Goal: Information Seeking & Learning: Learn about a topic

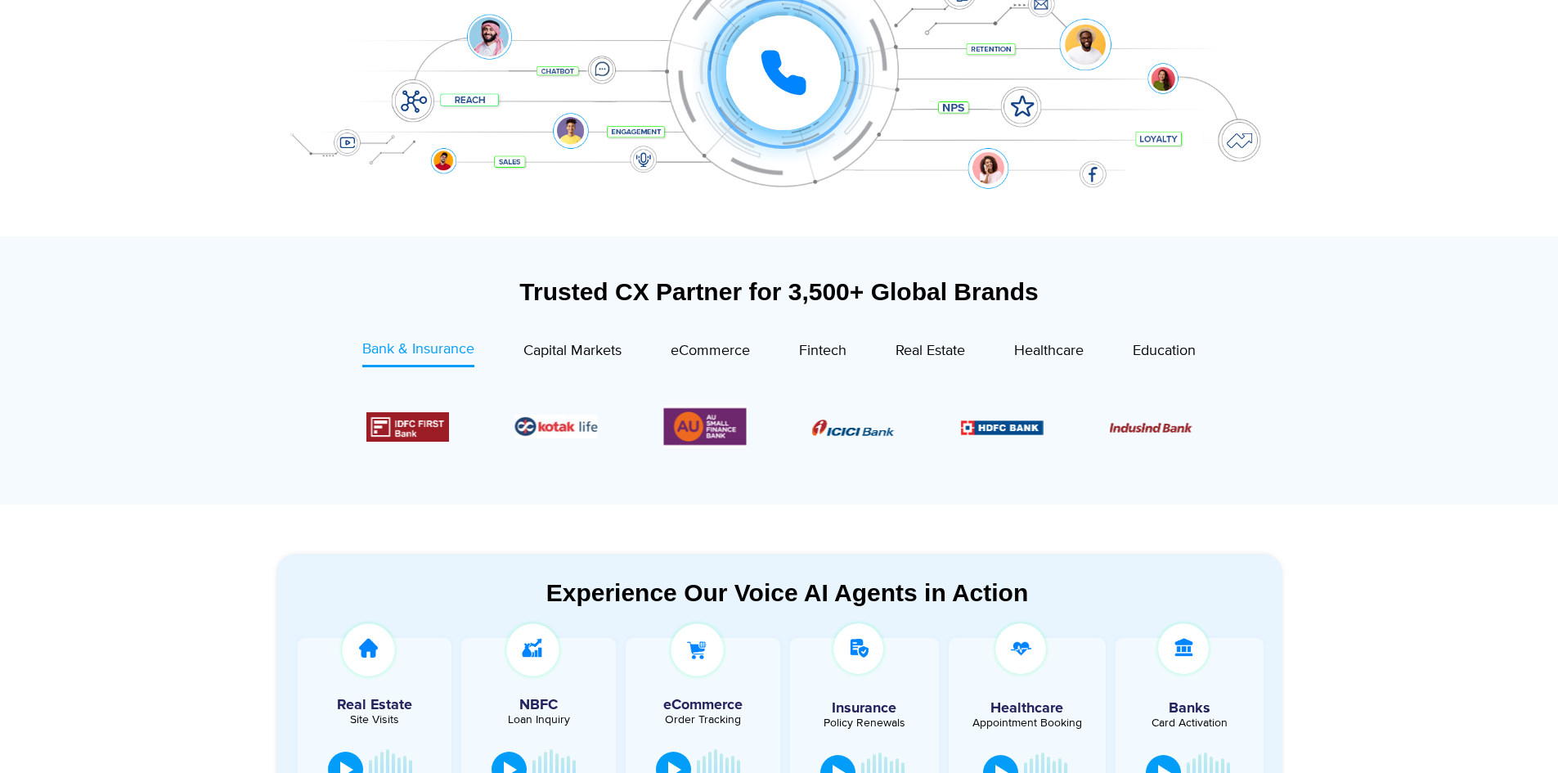
scroll to position [409, 0]
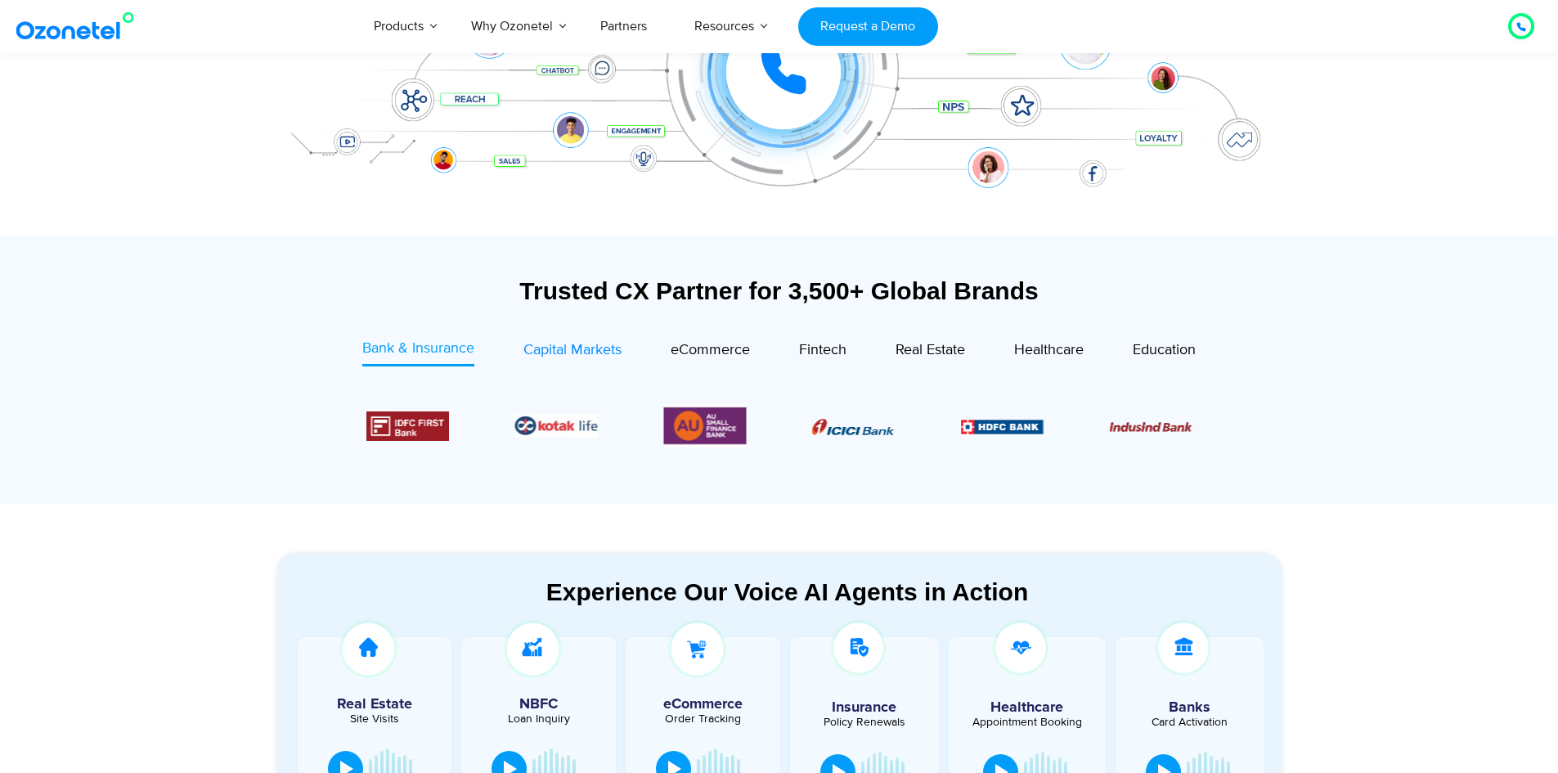
click at [568, 341] on span "Capital Markets" at bounding box center [573, 350] width 98 height 18
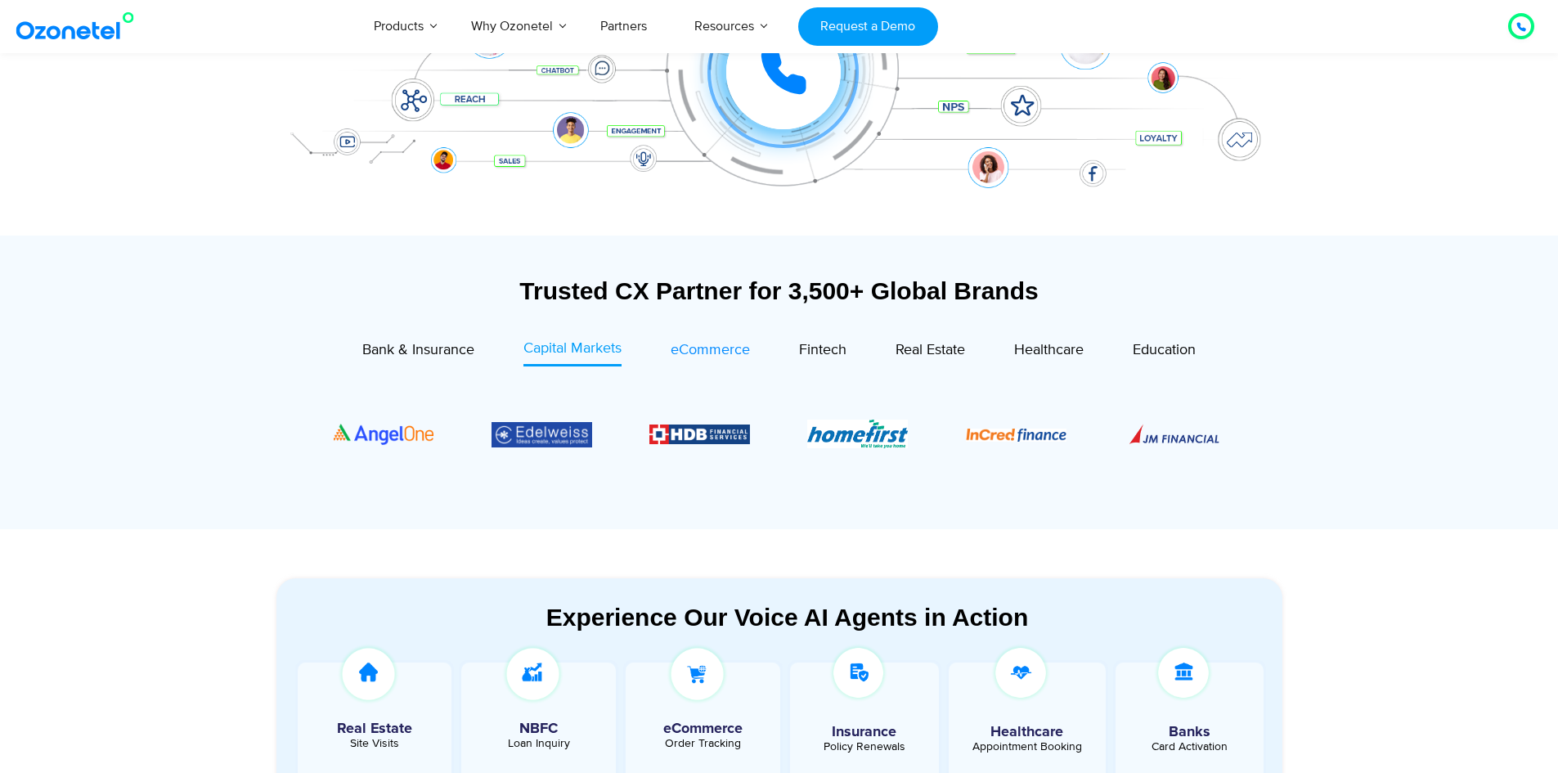
click at [716, 357] on span "eCommerce" at bounding box center [710, 350] width 79 height 18
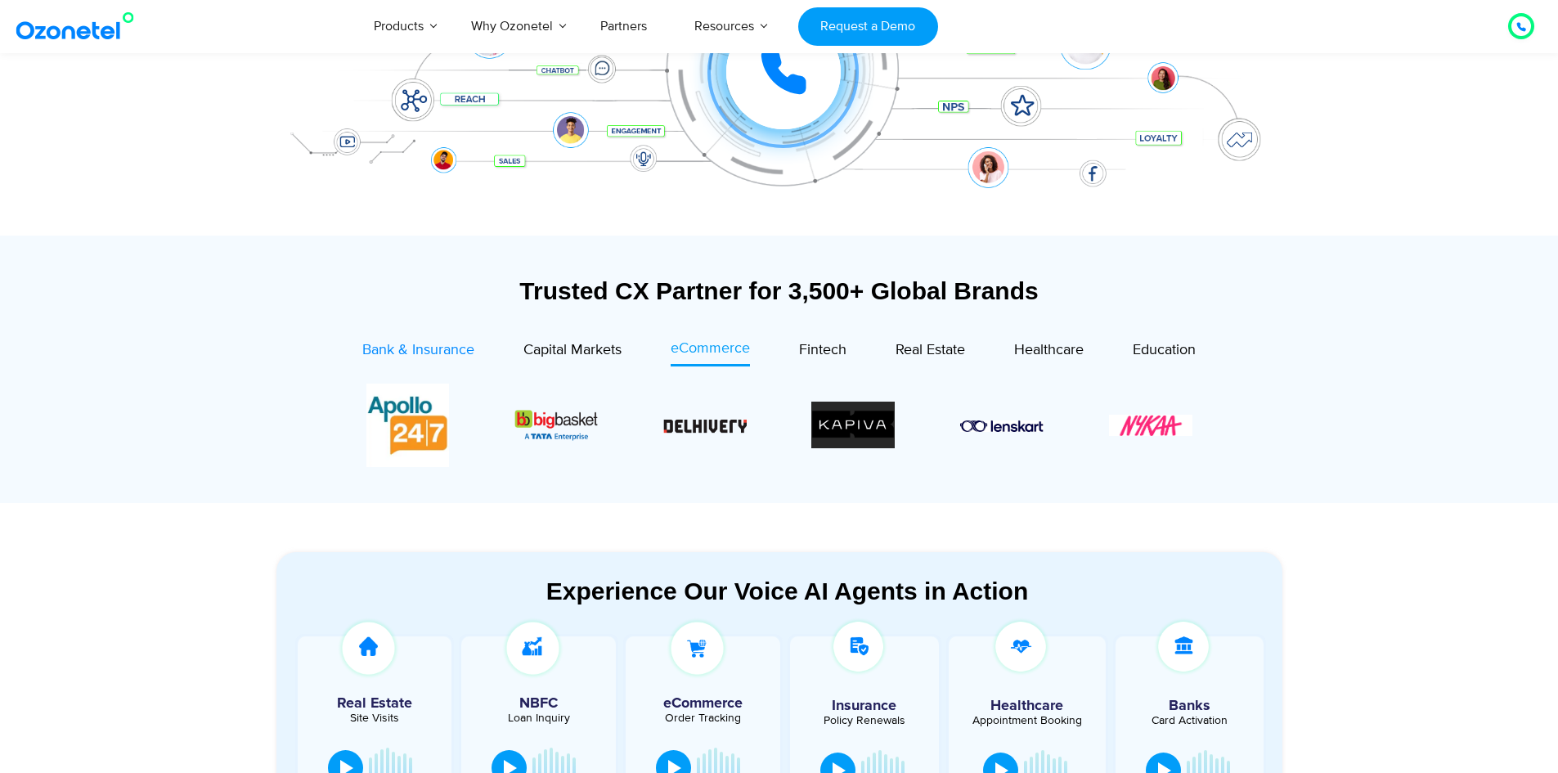
click at [437, 343] on span "Bank & Insurance" at bounding box center [418, 350] width 112 height 18
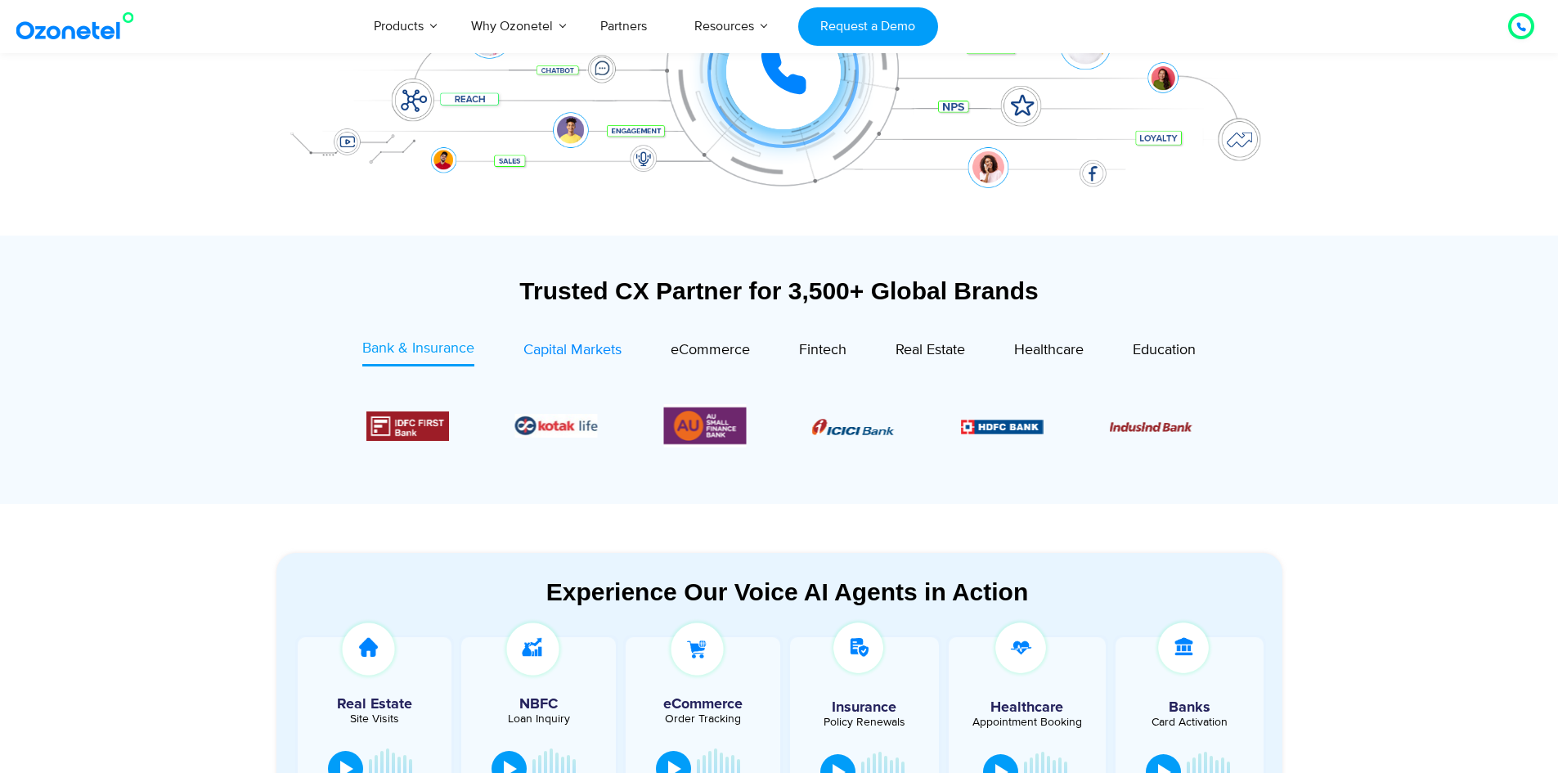
click at [567, 349] on span "Capital Markets" at bounding box center [573, 350] width 98 height 18
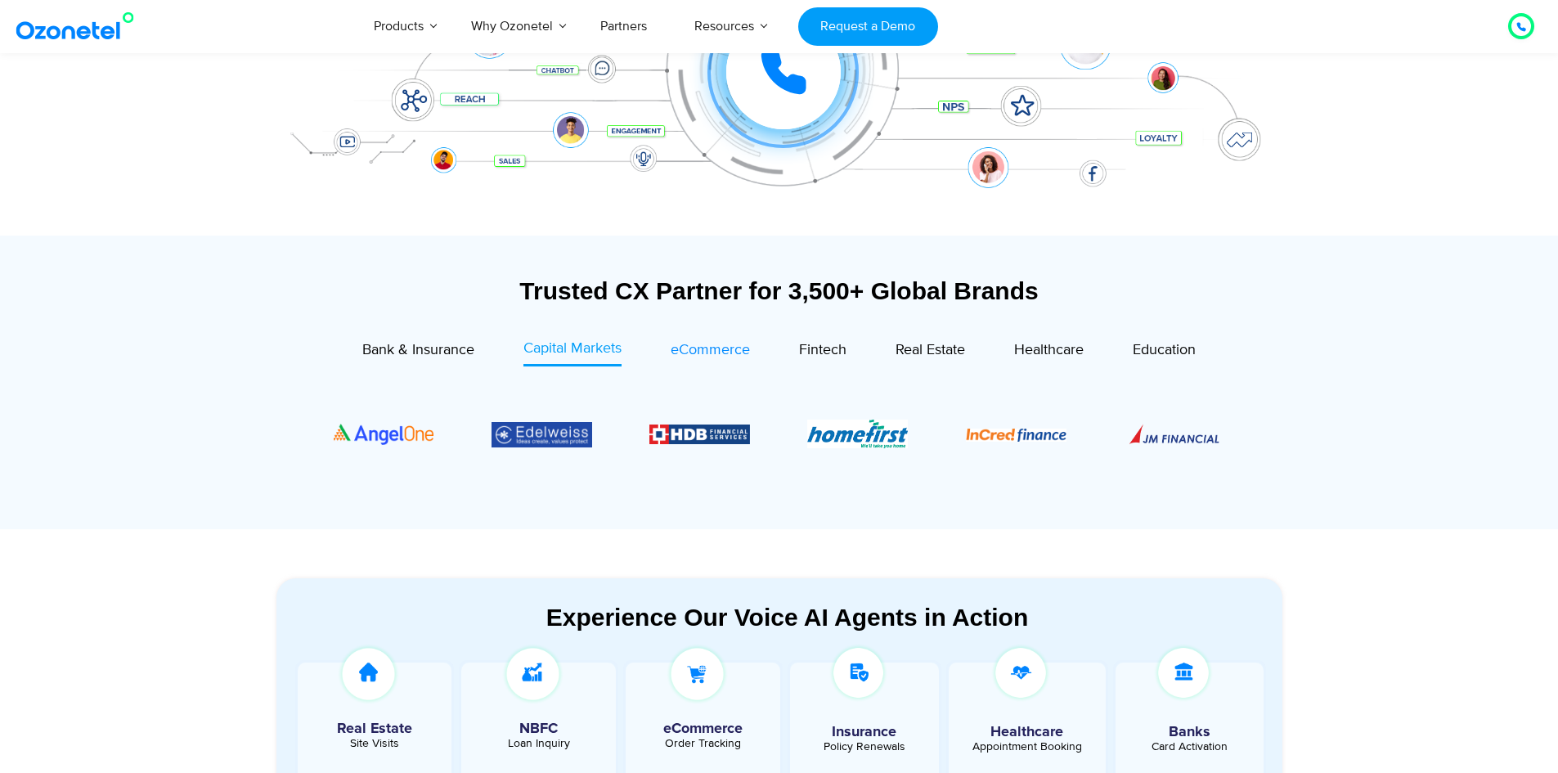
click at [679, 357] on span "eCommerce" at bounding box center [710, 350] width 79 height 18
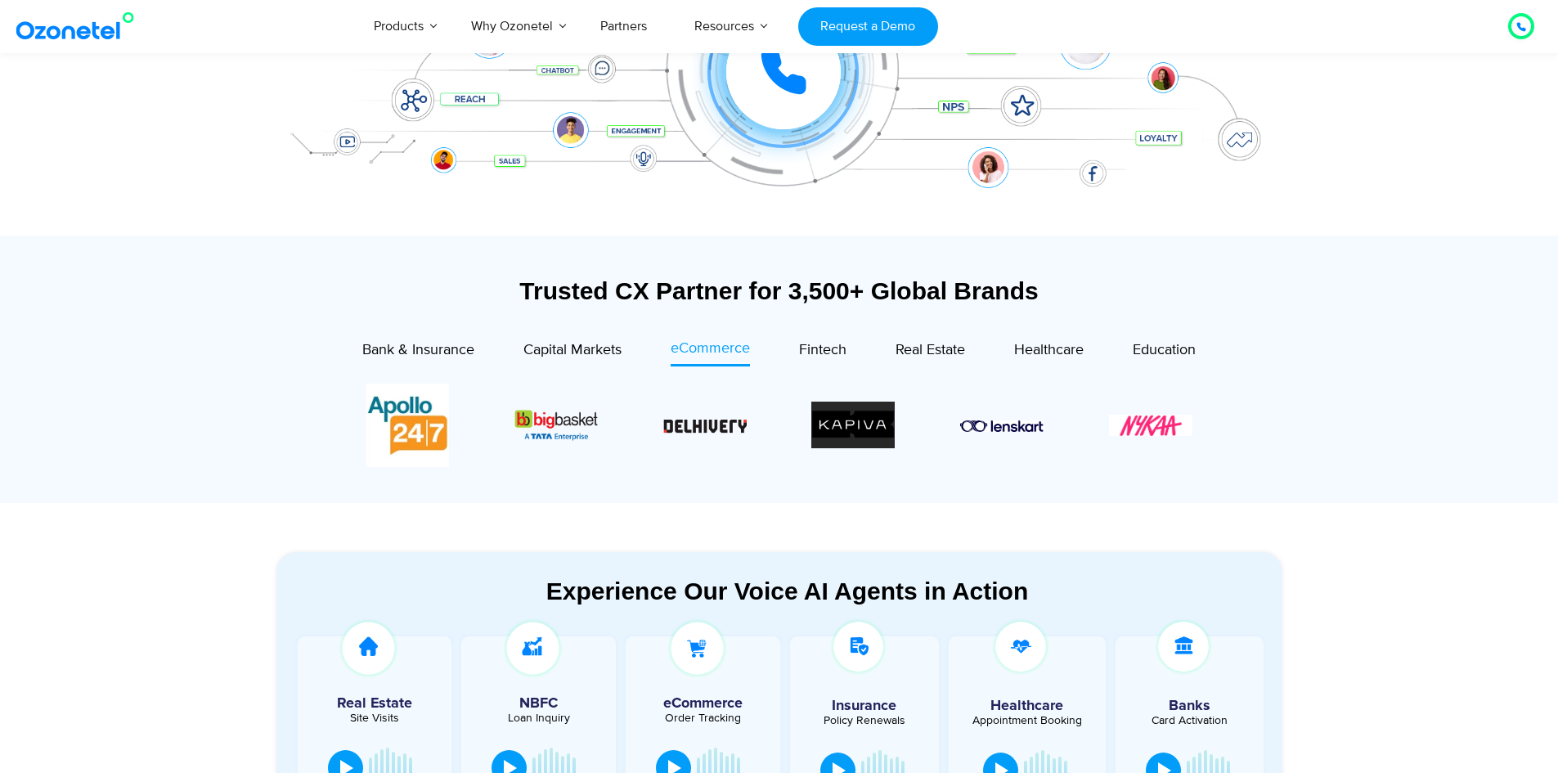
drag, startPoint x: 1009, startPoint y: 420, endPoint x: 688, endPoint y: 423, distance: 321.5
click at [690, 424] on div "Image Carousel" at bounding box center [779, 425] width 826 height 83
click at [848, 353] on div "Real Estate" at bounding box center [906, 352] width 119 height 29
click at [837, 350] on span "Fintech" at bounding box center [822, 350] width 47 height 18
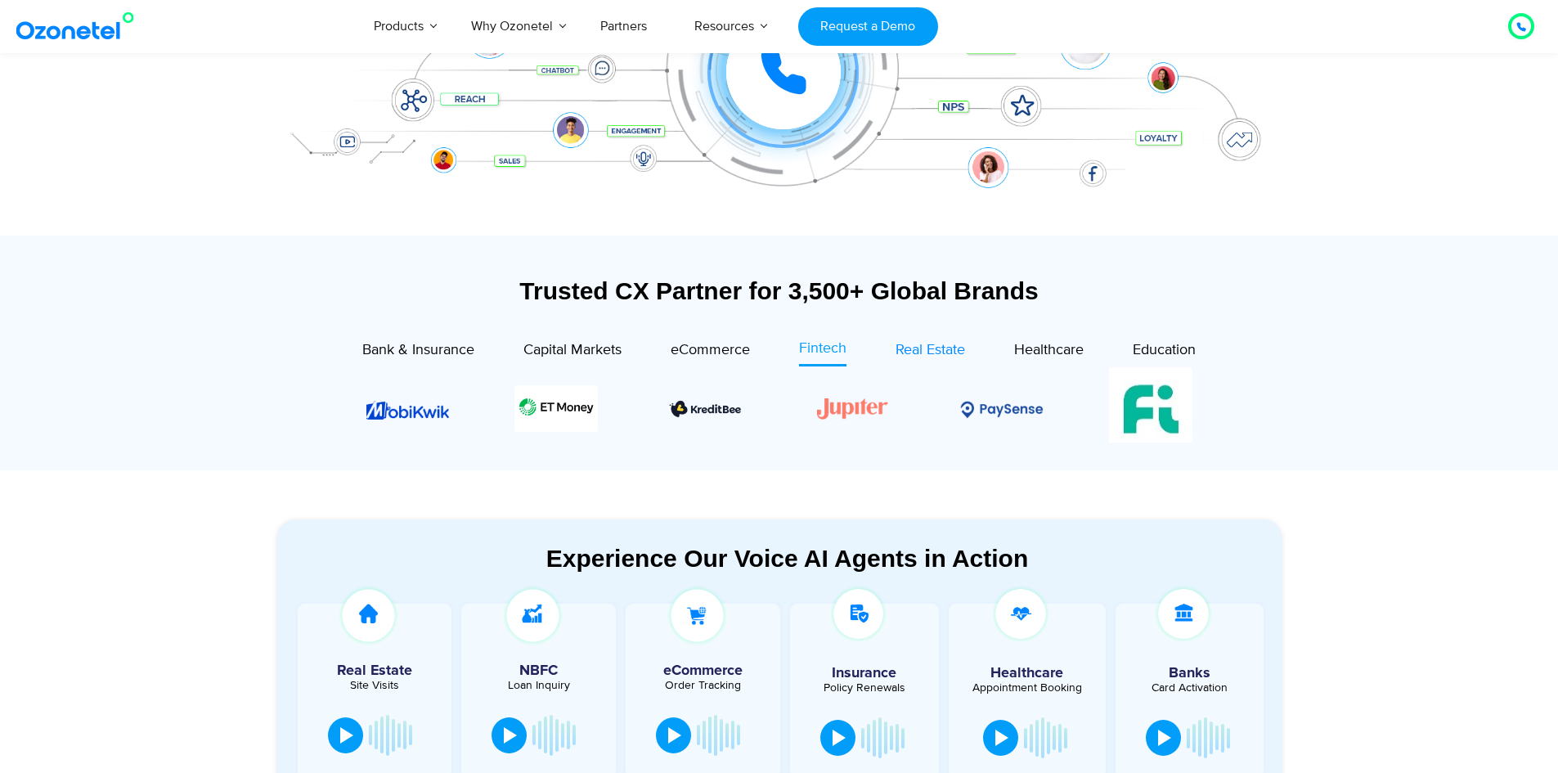
click at [911, 350] on span "Real Estate" at bounding box center [931, 350] width 70 height 18
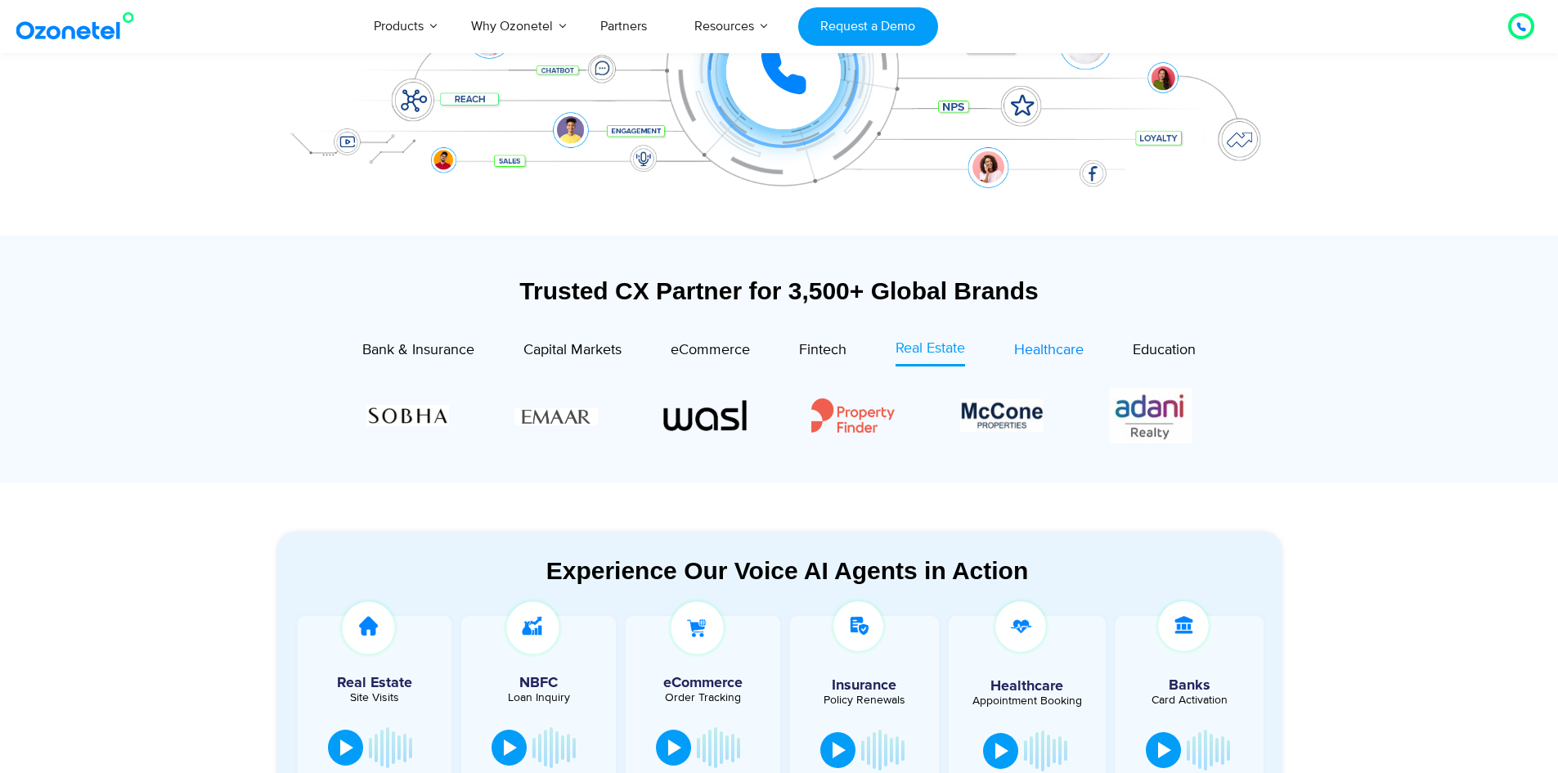
click at [1060, 356] on span "Healthcare" at bounding box center [1049, 350] width 70 height 18
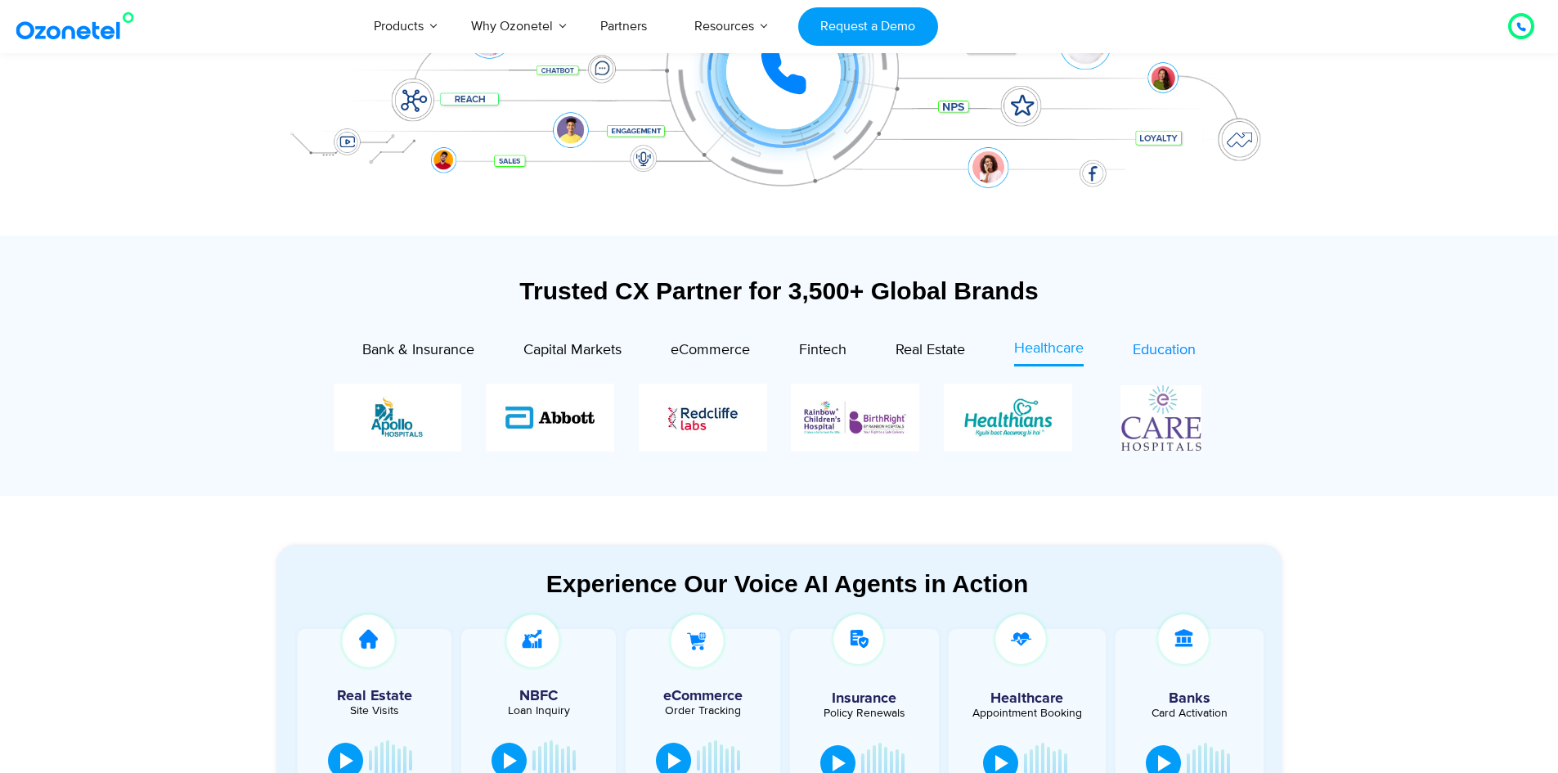
click at [1178, 342] on span "Education" at bounding box center [1164, 350] width 63 height 18
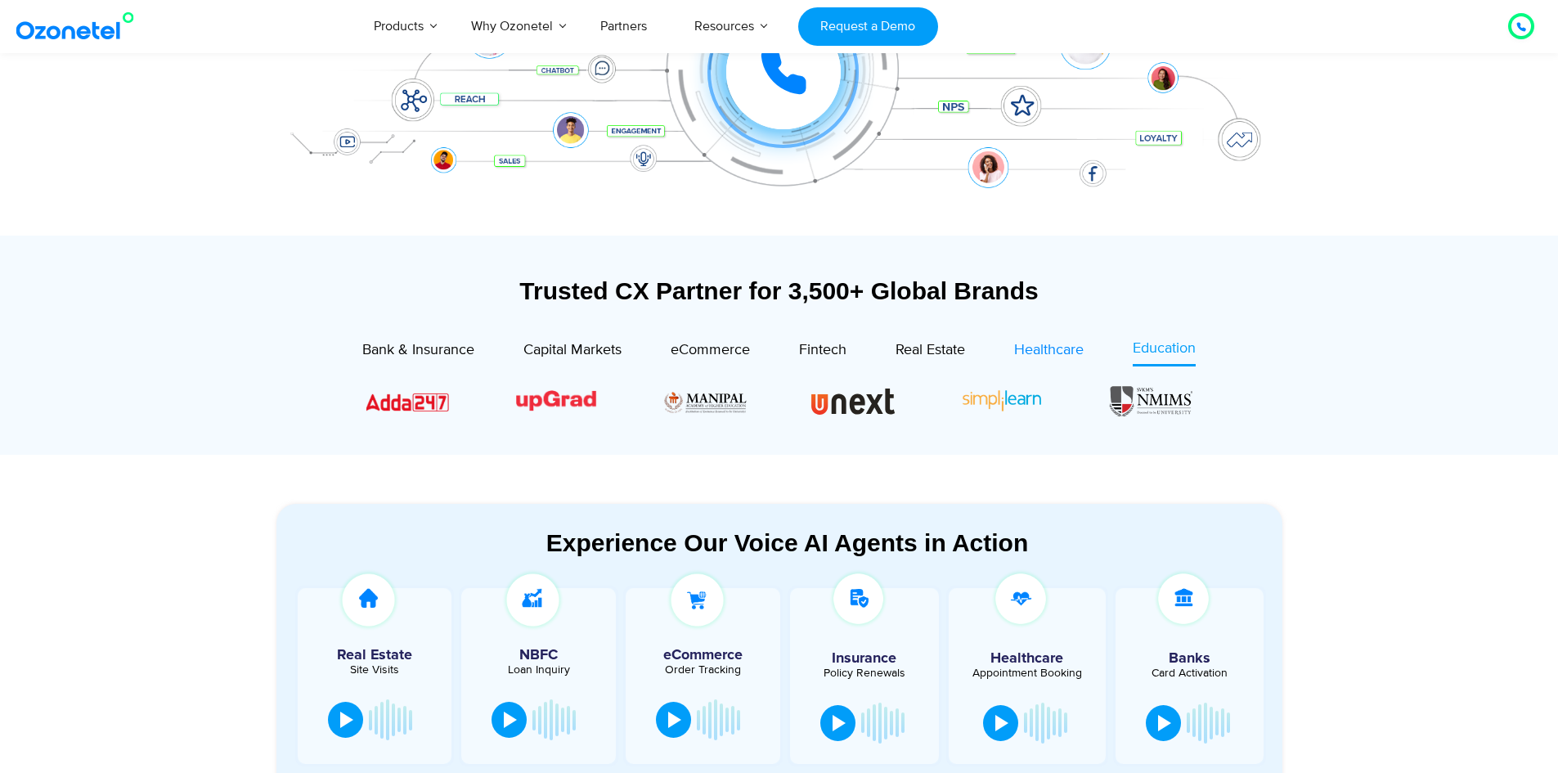
click at [1061, 344] on span "Healthcare" at bounding box center [1049, 350] width 70 height 18
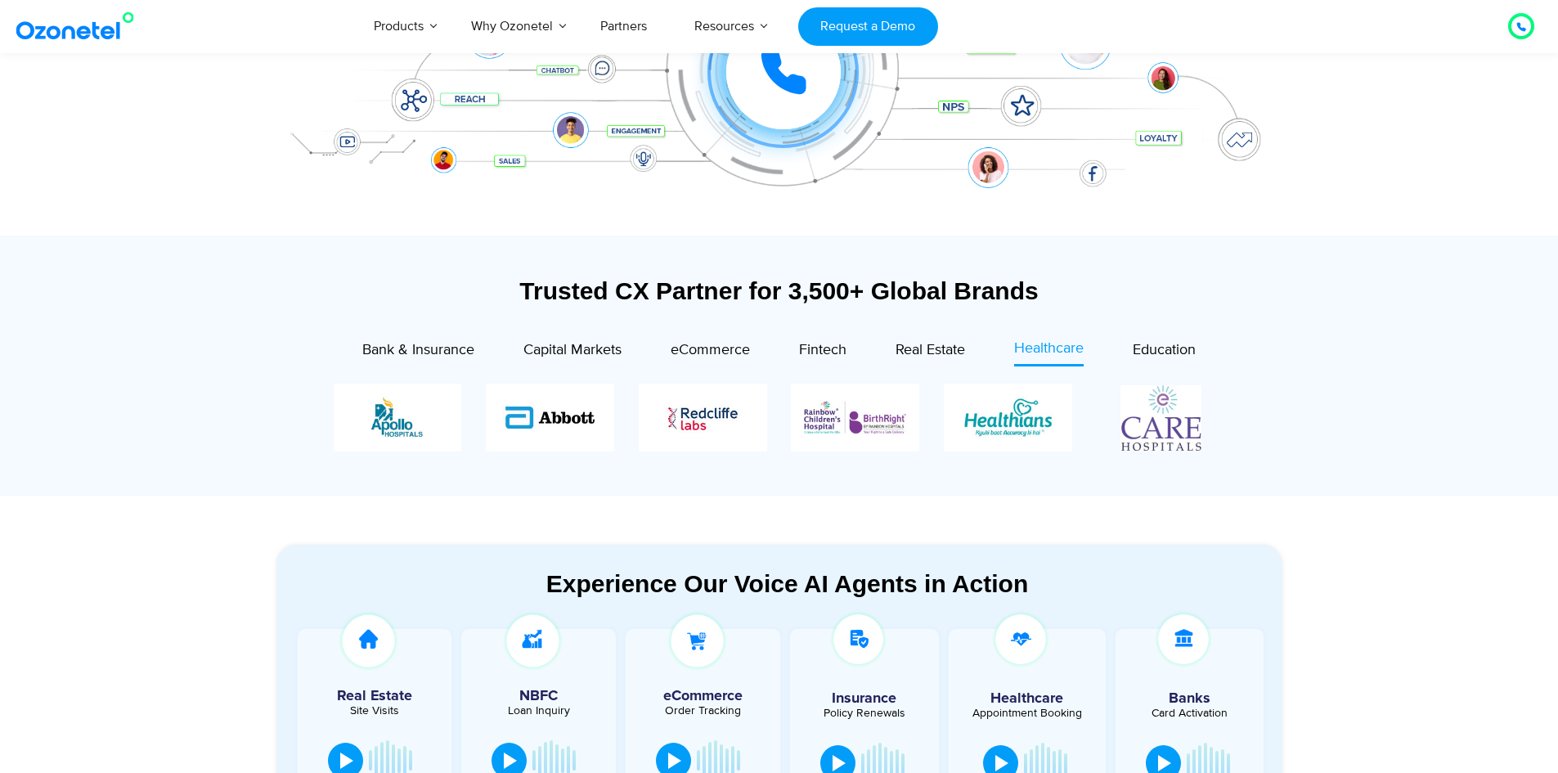
drag, startPoint x: 1158, startPoint y: 422, endPoint x: 839, endPoint y: 409, distance: 320.1
click at [839, 409] on div "Image Carousel" at bounding box center [780, 418] width 892 height 68
drag, startPoint x: 744, startPoint y: 415, endPoint x: 989, endPoint y: 439, distance: 245.8
click at [989, 439] on div "Image Carousel" at bounding box center [780, 418] width 892 height 68
click at [1361, 399] on section "Trusted CX Partner for 3,500+ Global Brands Bank & Insurance Capital Markets" at bounding box center [779, 366] width 1558 height 260
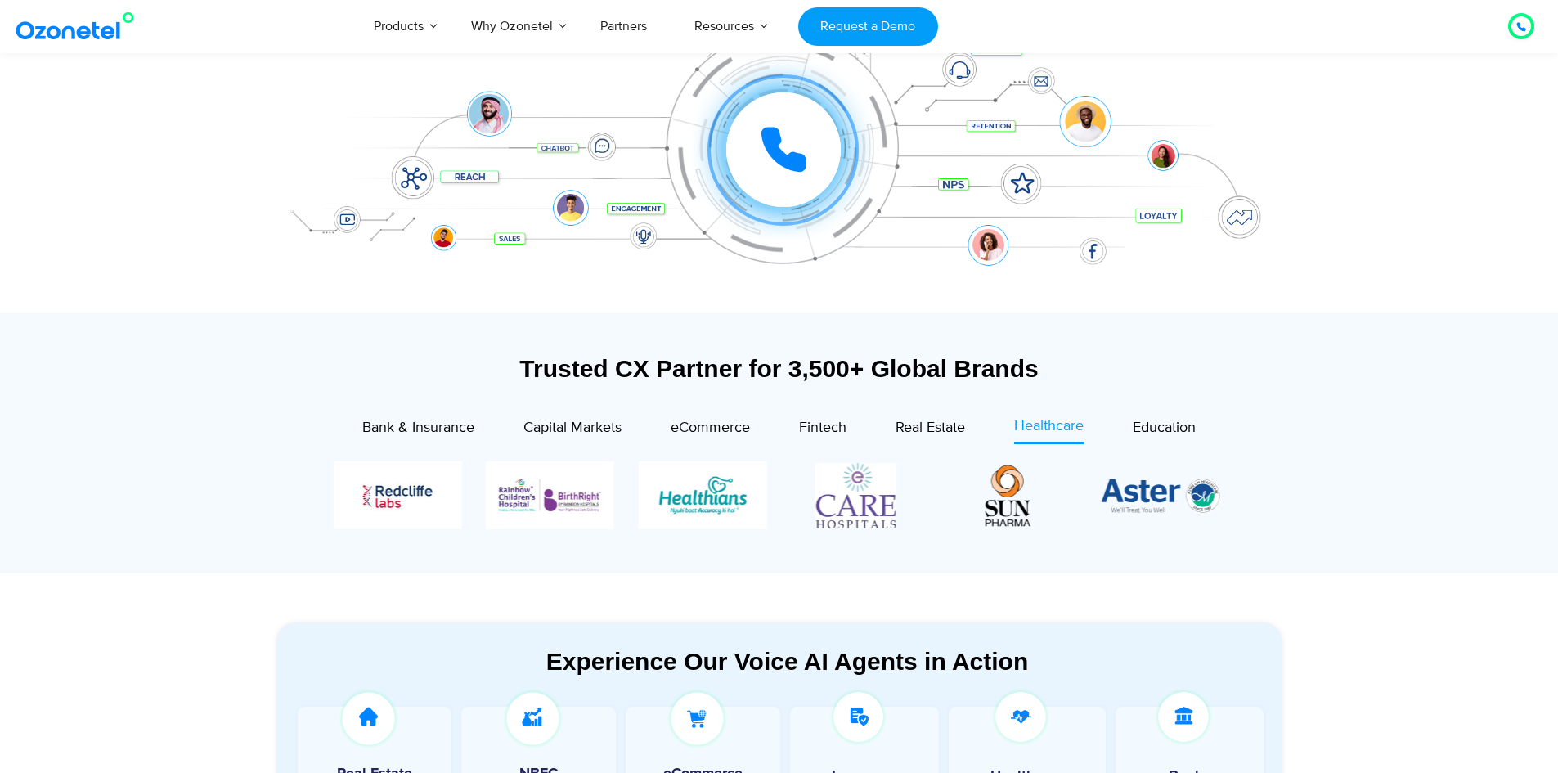
scroll to position [573, 0]
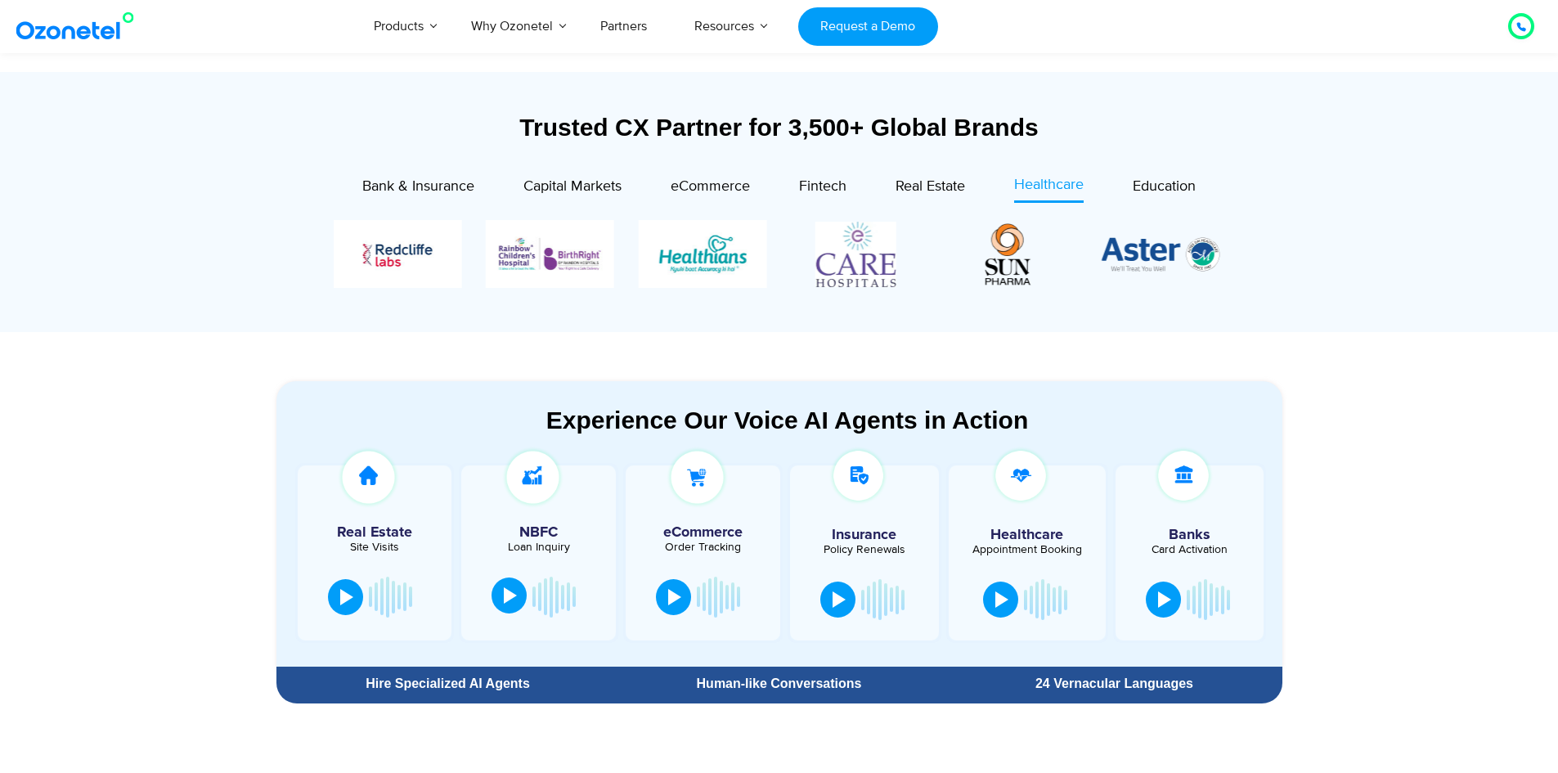
click at [503, 599] on button at bounding box center [509, 596] width 35 height 36
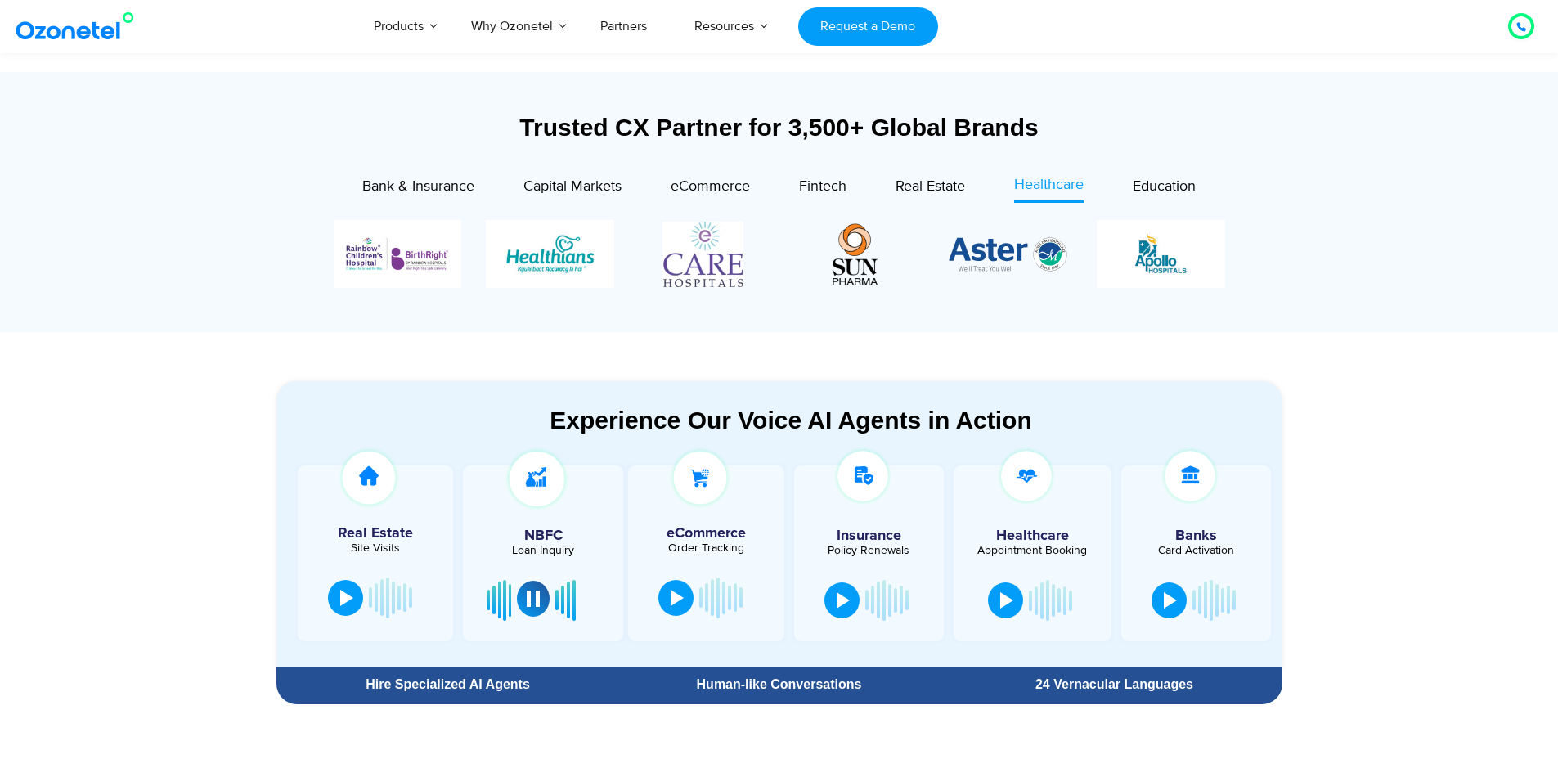
click at [539, 605] on div at bounding box center [533, 599] width 13 height 16
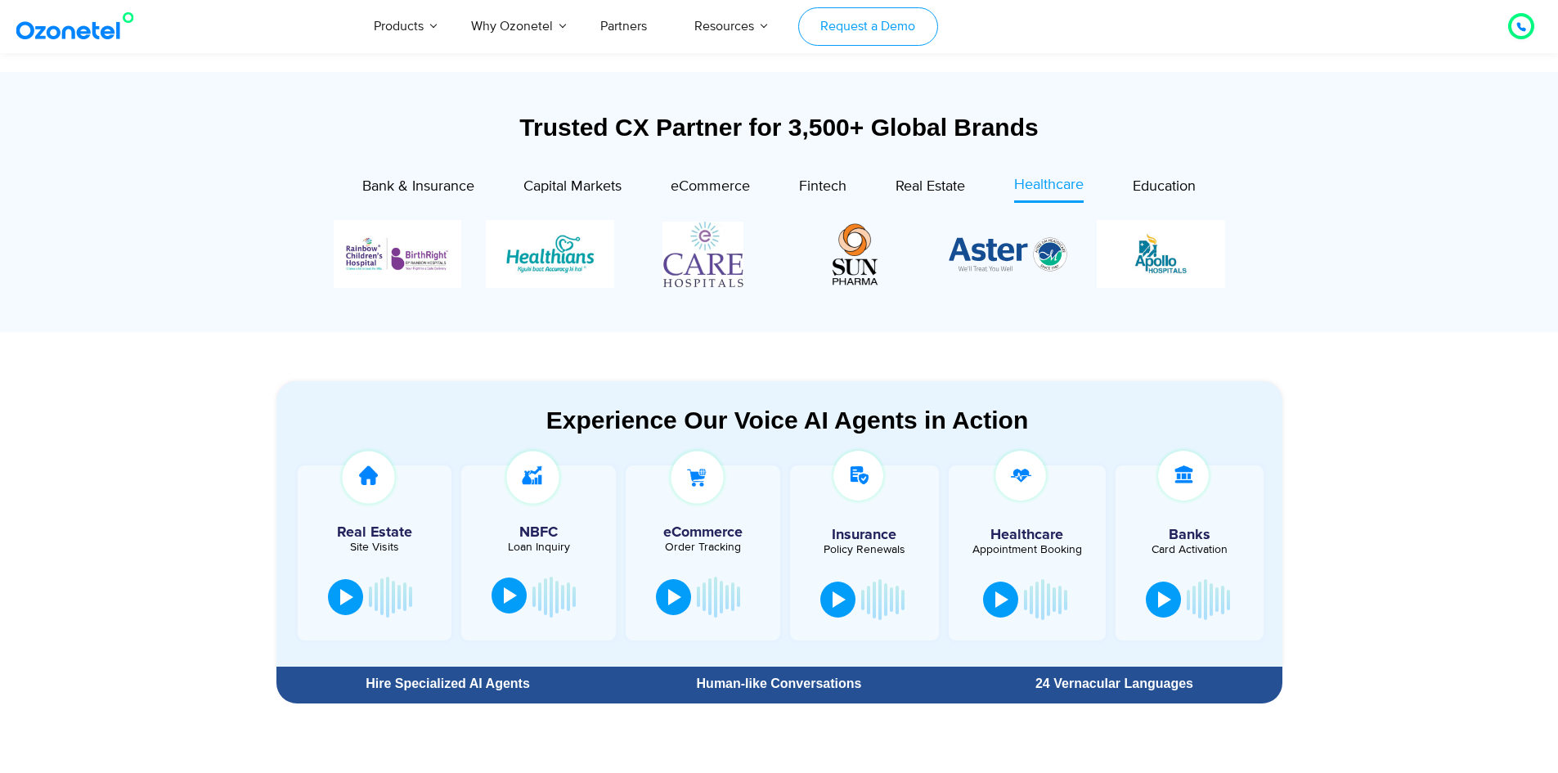
click at [850, 42] on link "Request a Demo" at bounding box center [868, 26] width 140 height 38
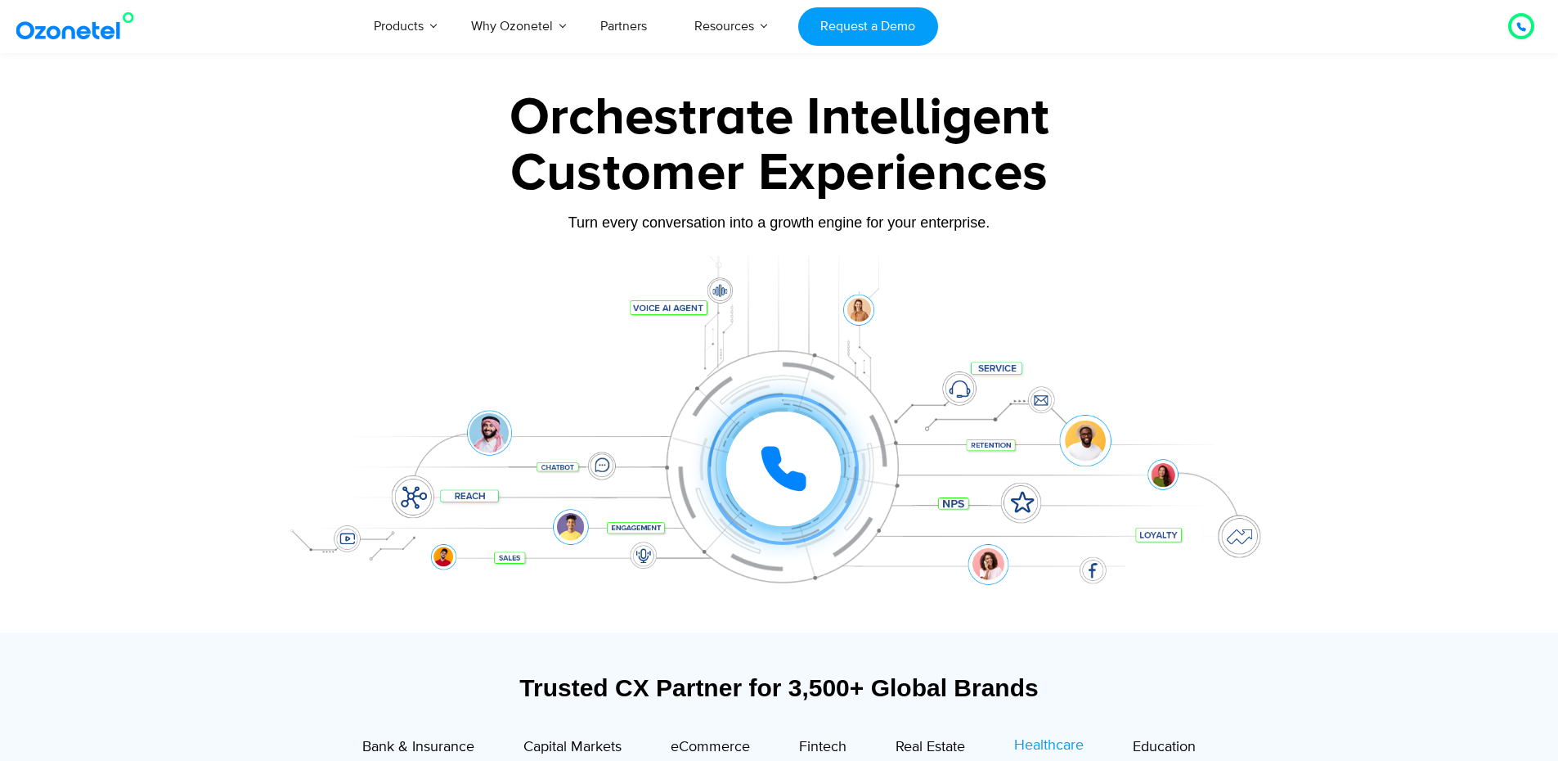
scroll to position [0, 0]
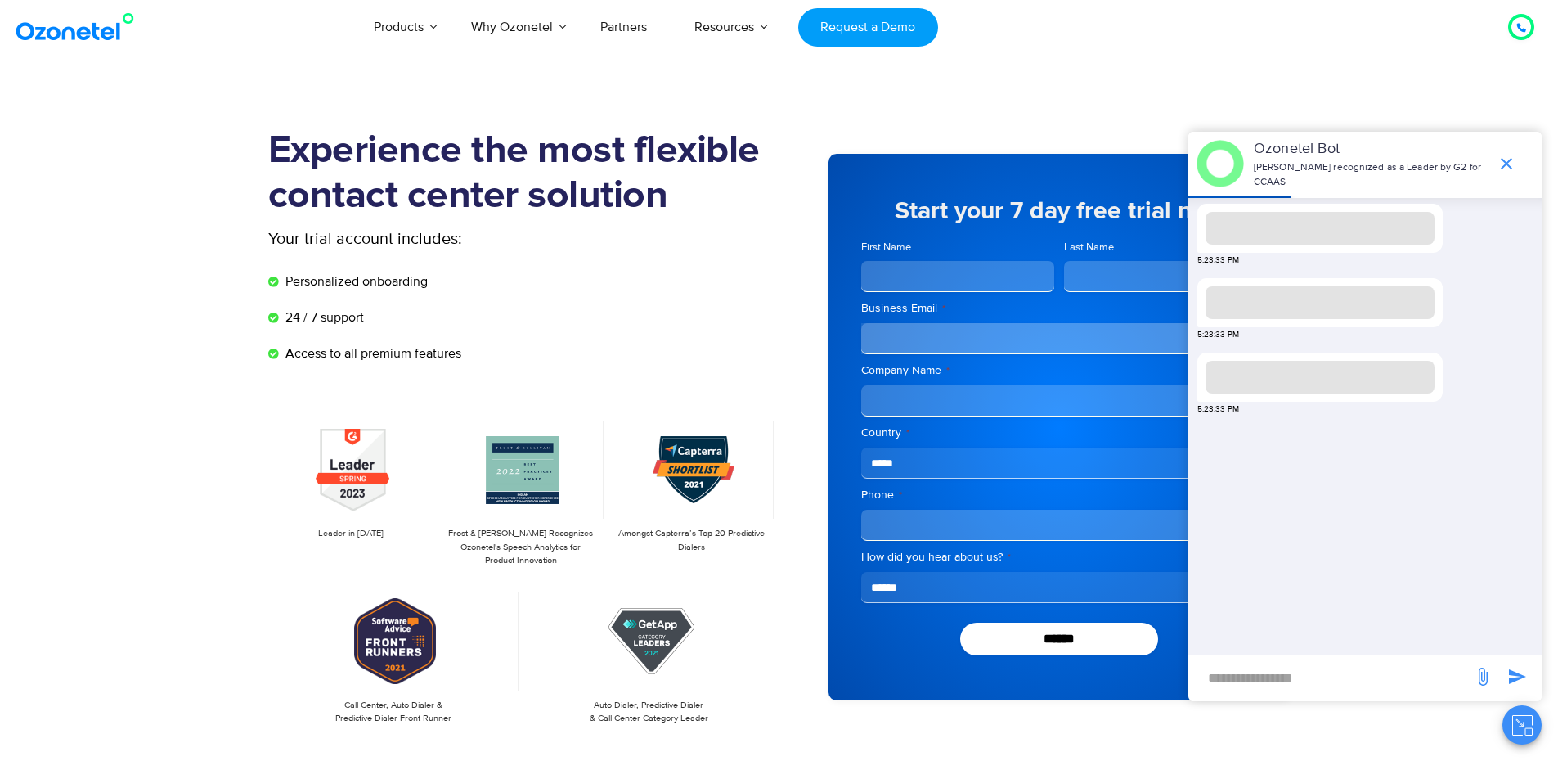
click at [1313, 452] on div "5:23:33 PM 5:23:33 PM 5:23:33 PM" at bounding box center [1367, 426] width 350 height 456
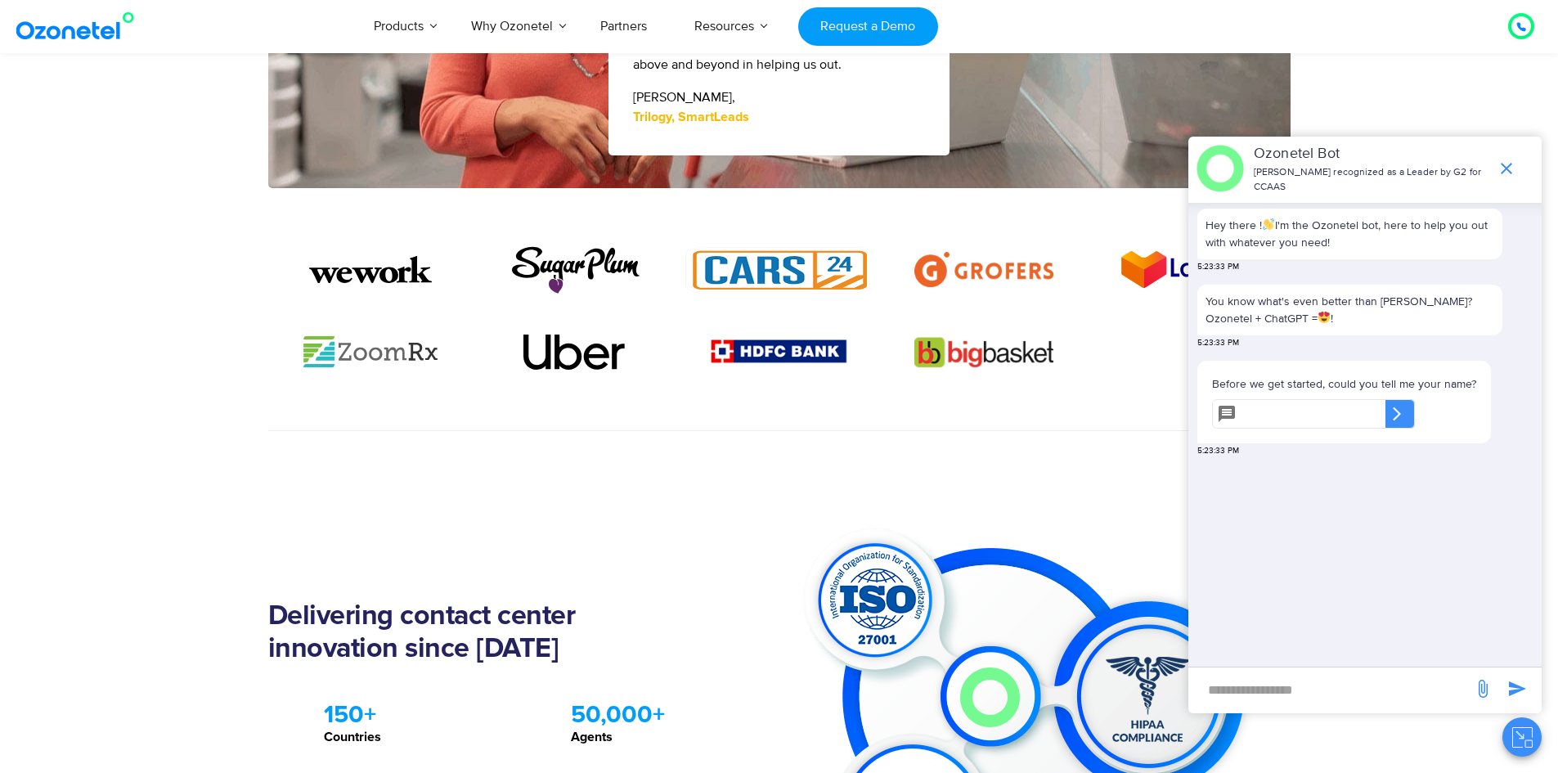
scroll to position [1063, 0]
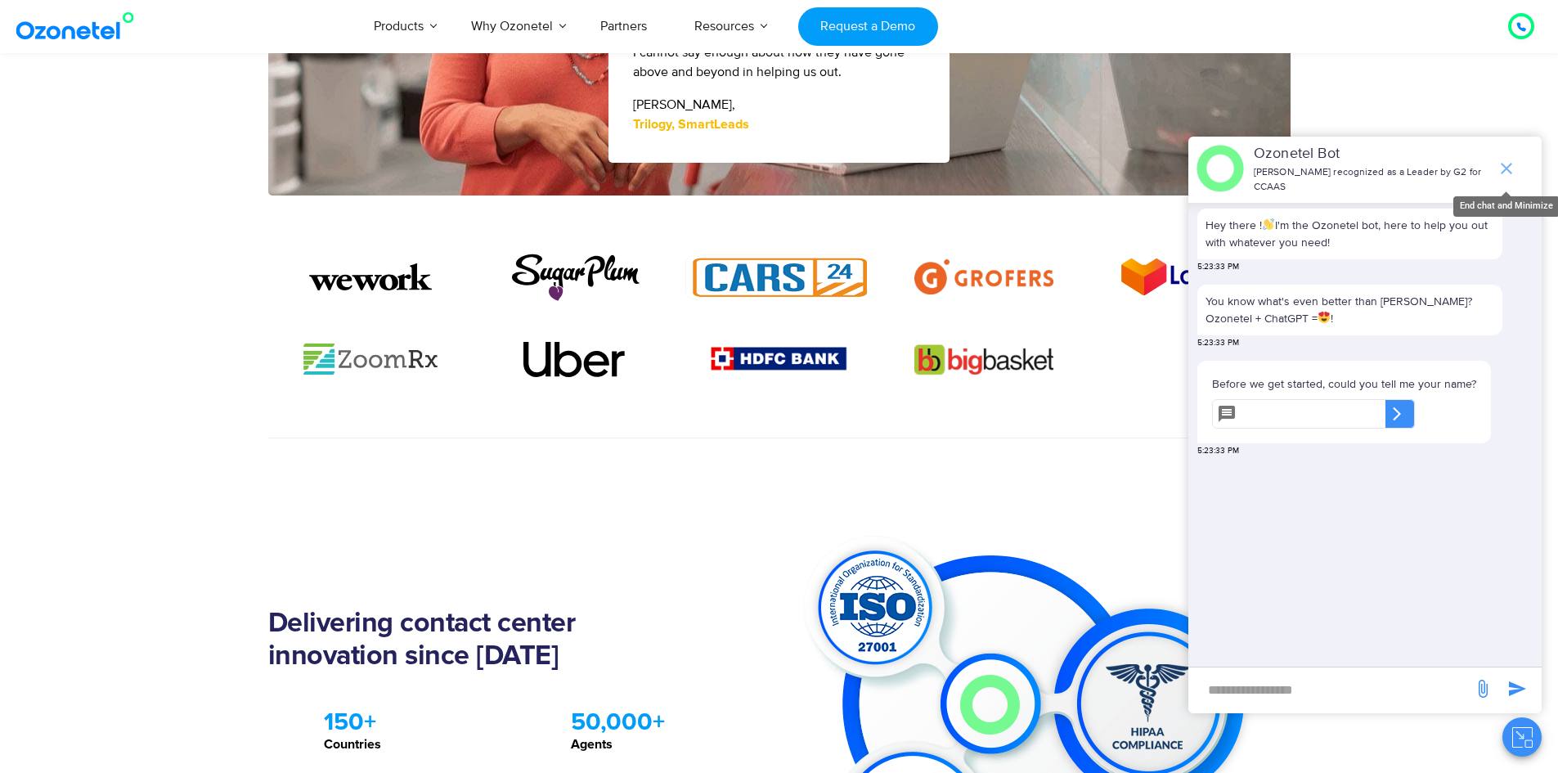
click at [1508, 170] on icon "end chat or minimize" at bounding box center [1506, 168] width 11 height 11
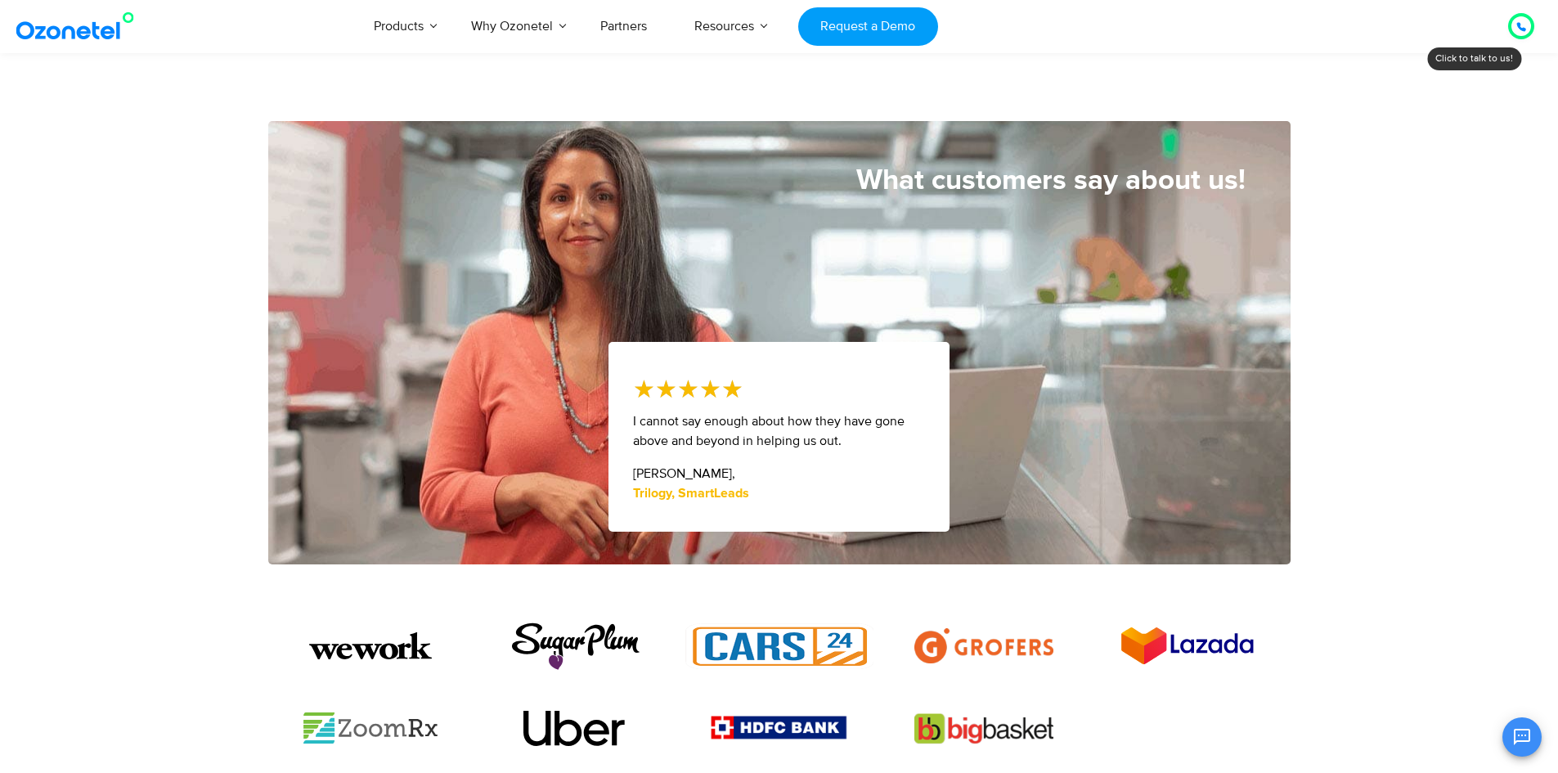
scroll to position [461, 0]
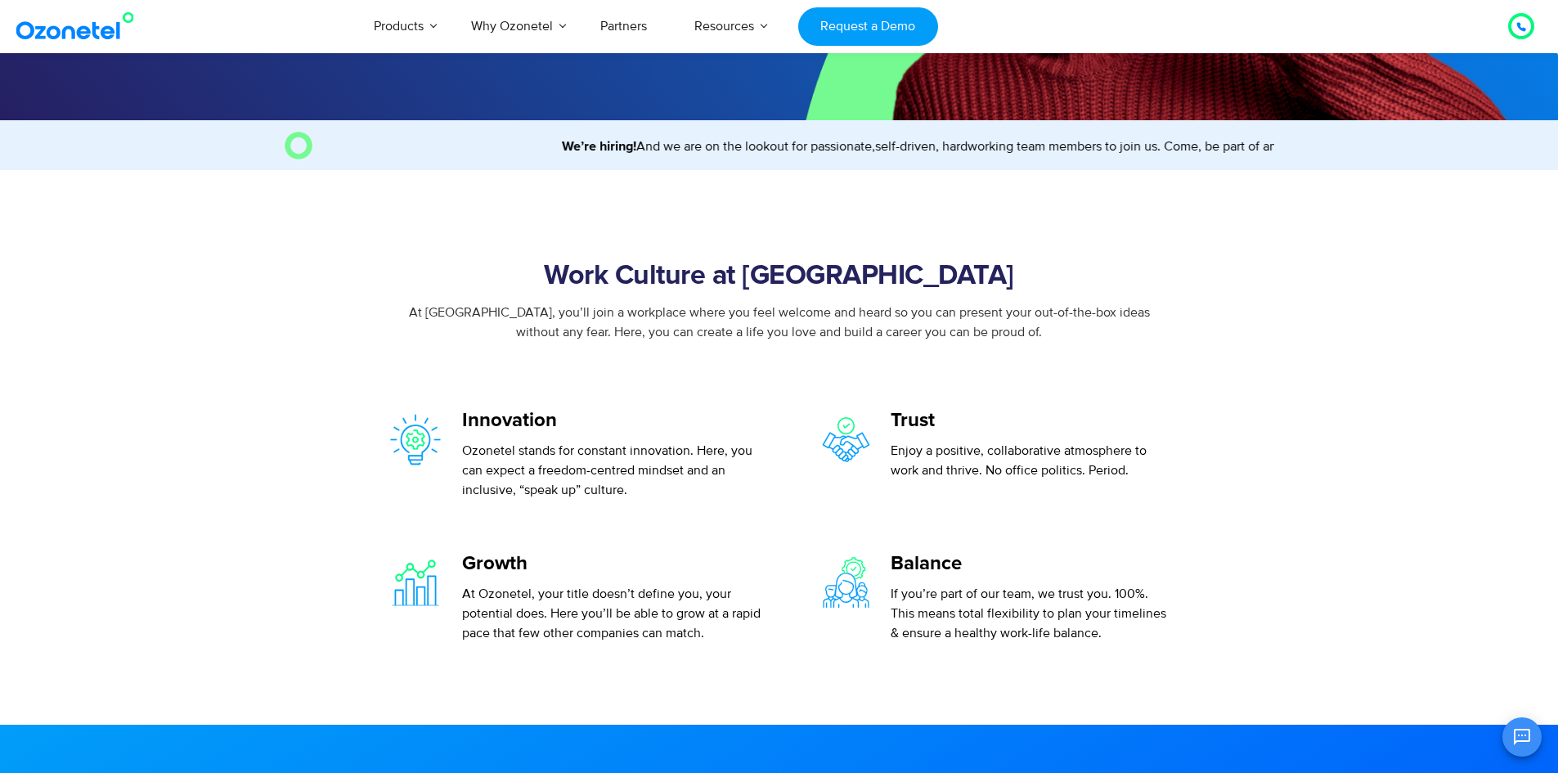
scroll to position [491, 0]
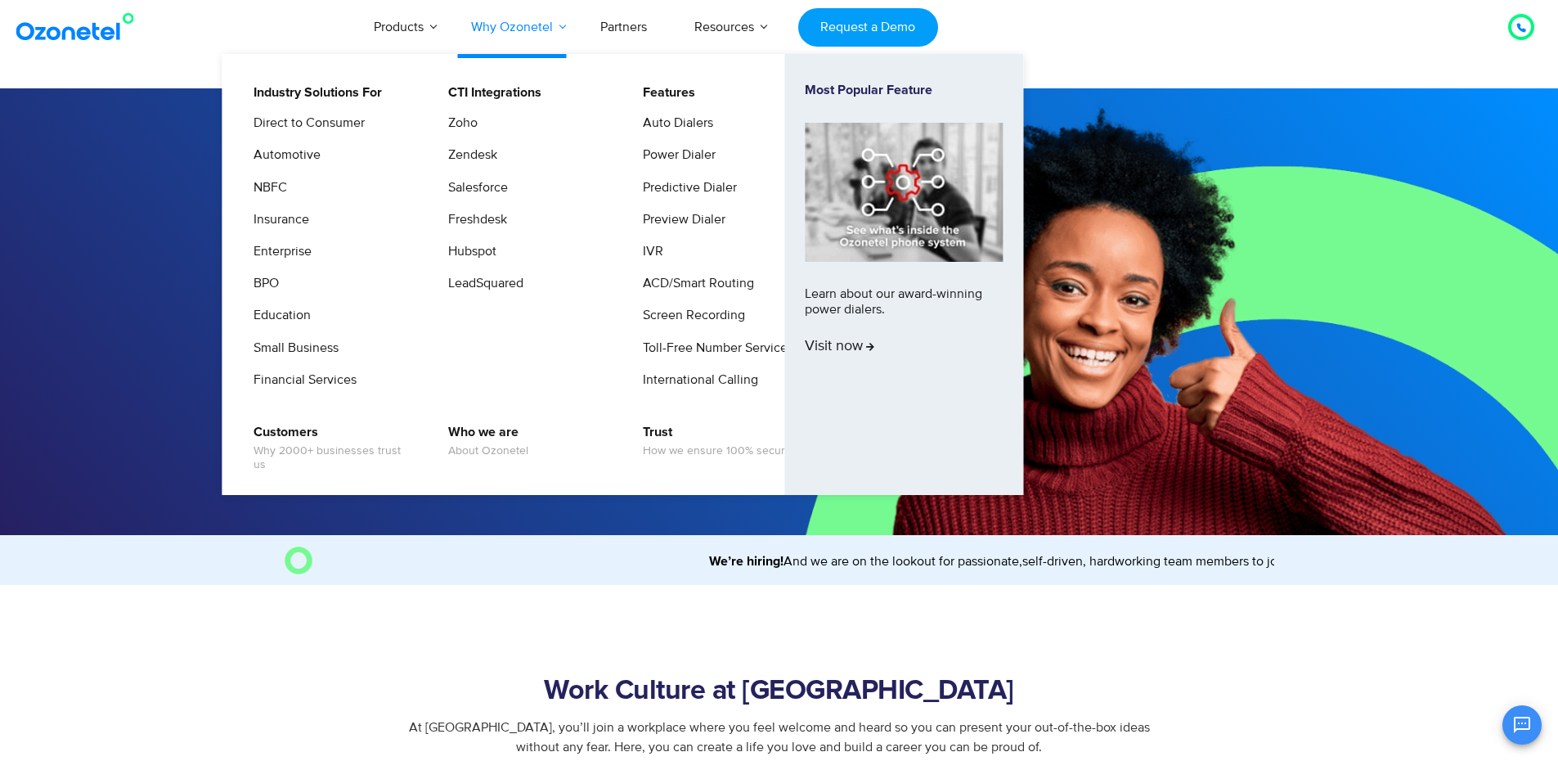
click at [537, 25] on link "Why Ozonetel" at bounding box center [511, 27] width 129 height 54
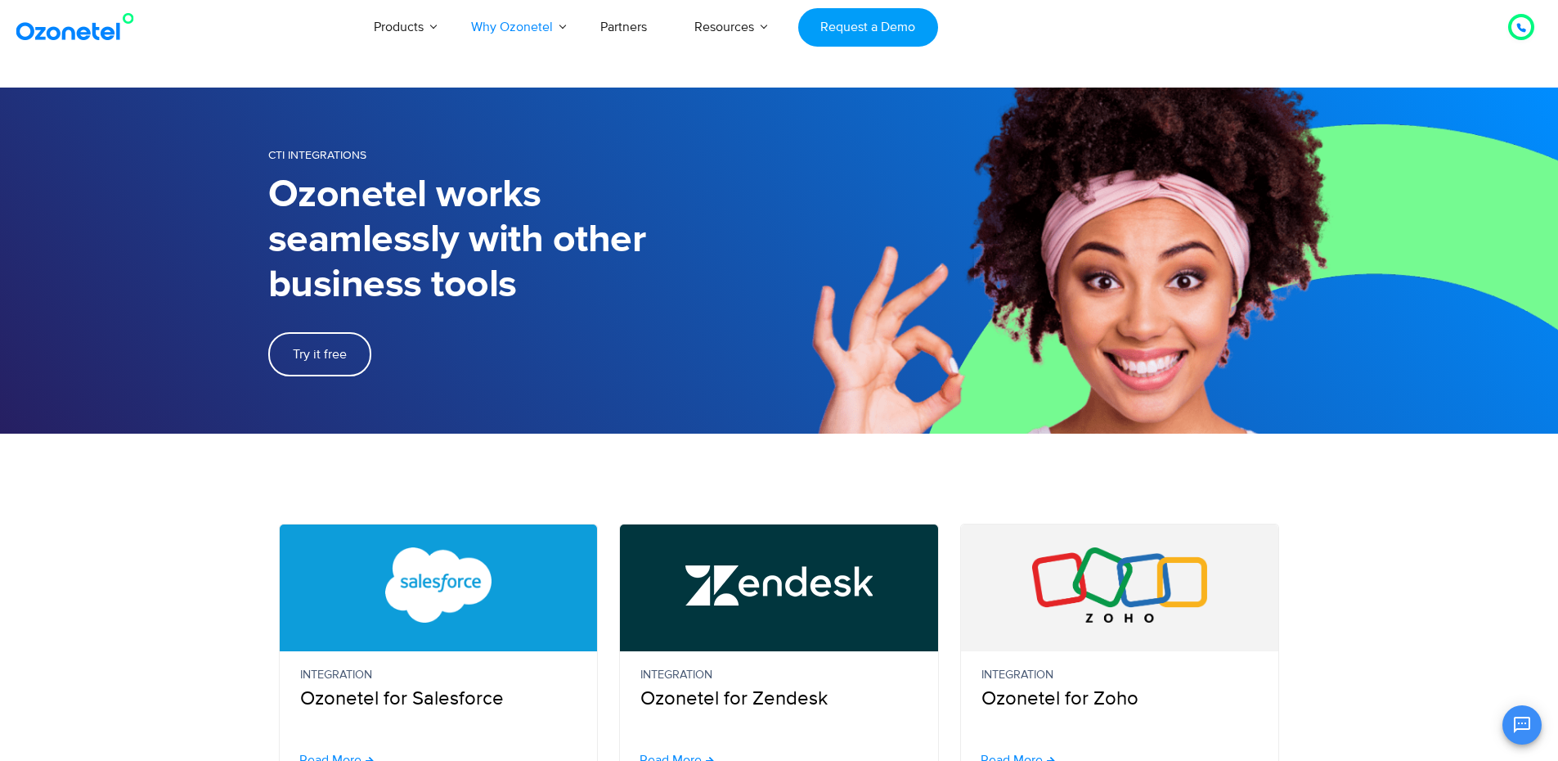
scroll to position [82, 0]
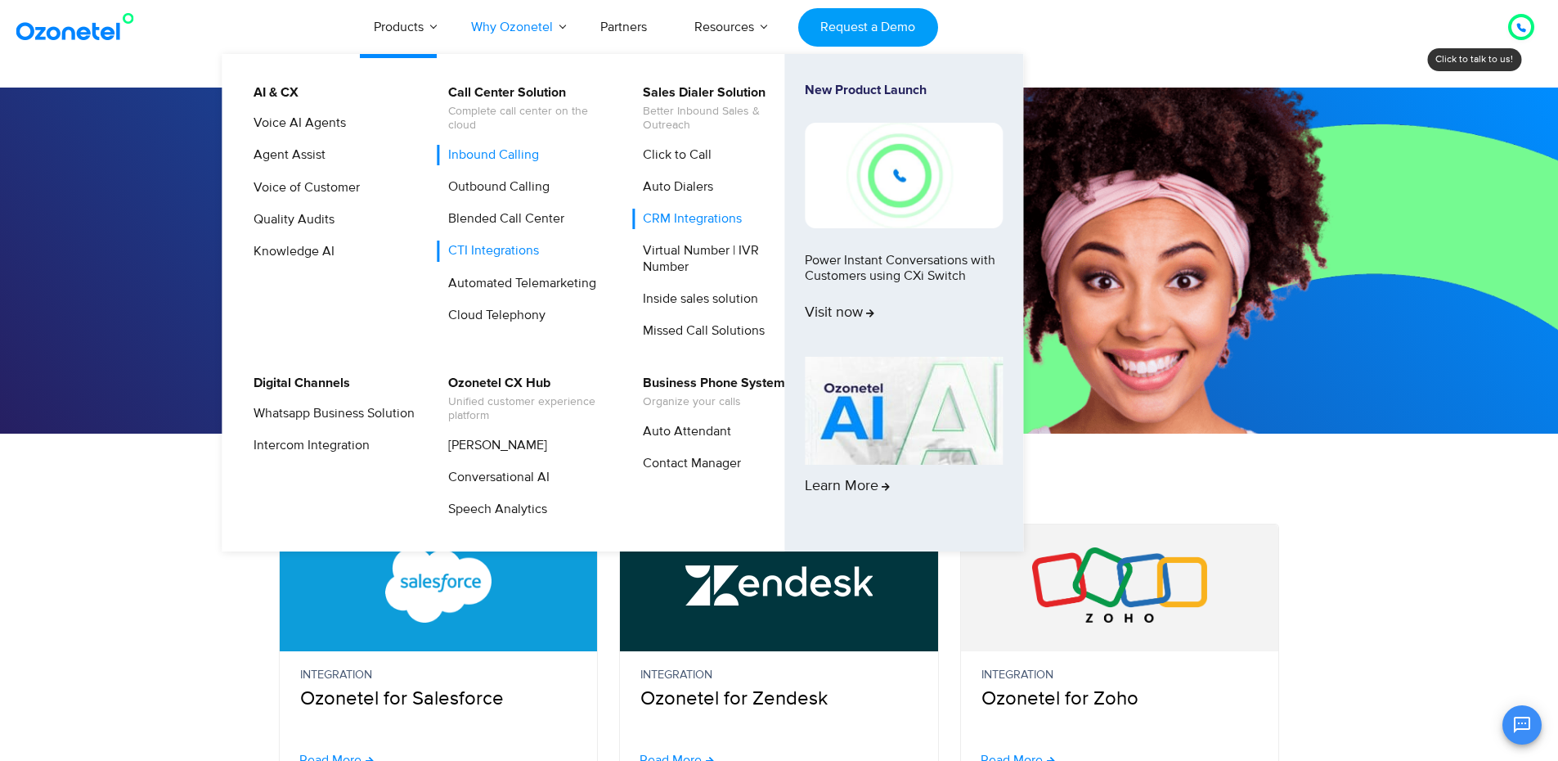
click at [505, 160] on link "Inbound Calling" at bounding box center [490, 155] width 104 height 20
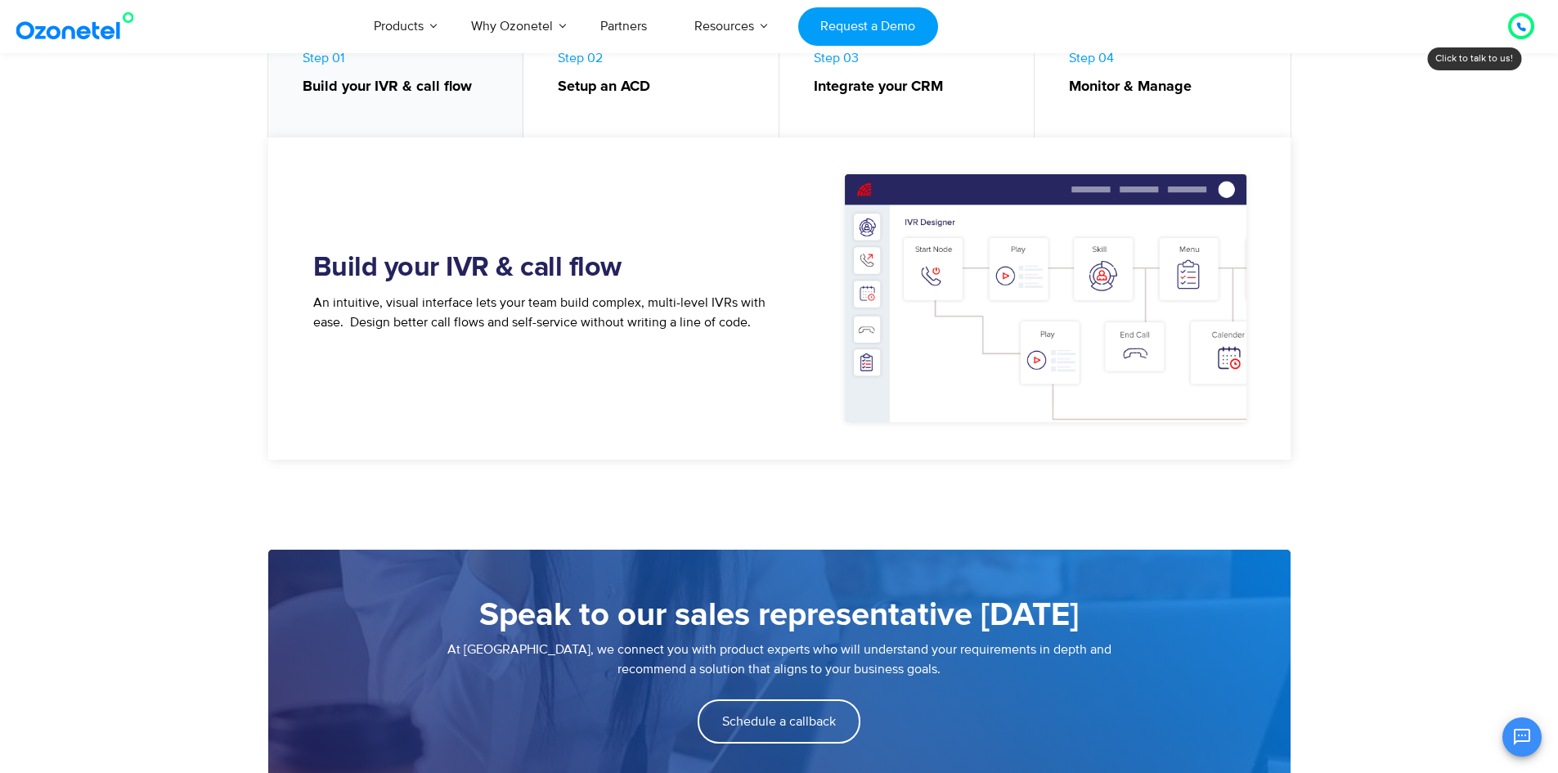
scroll to position [818, 0]
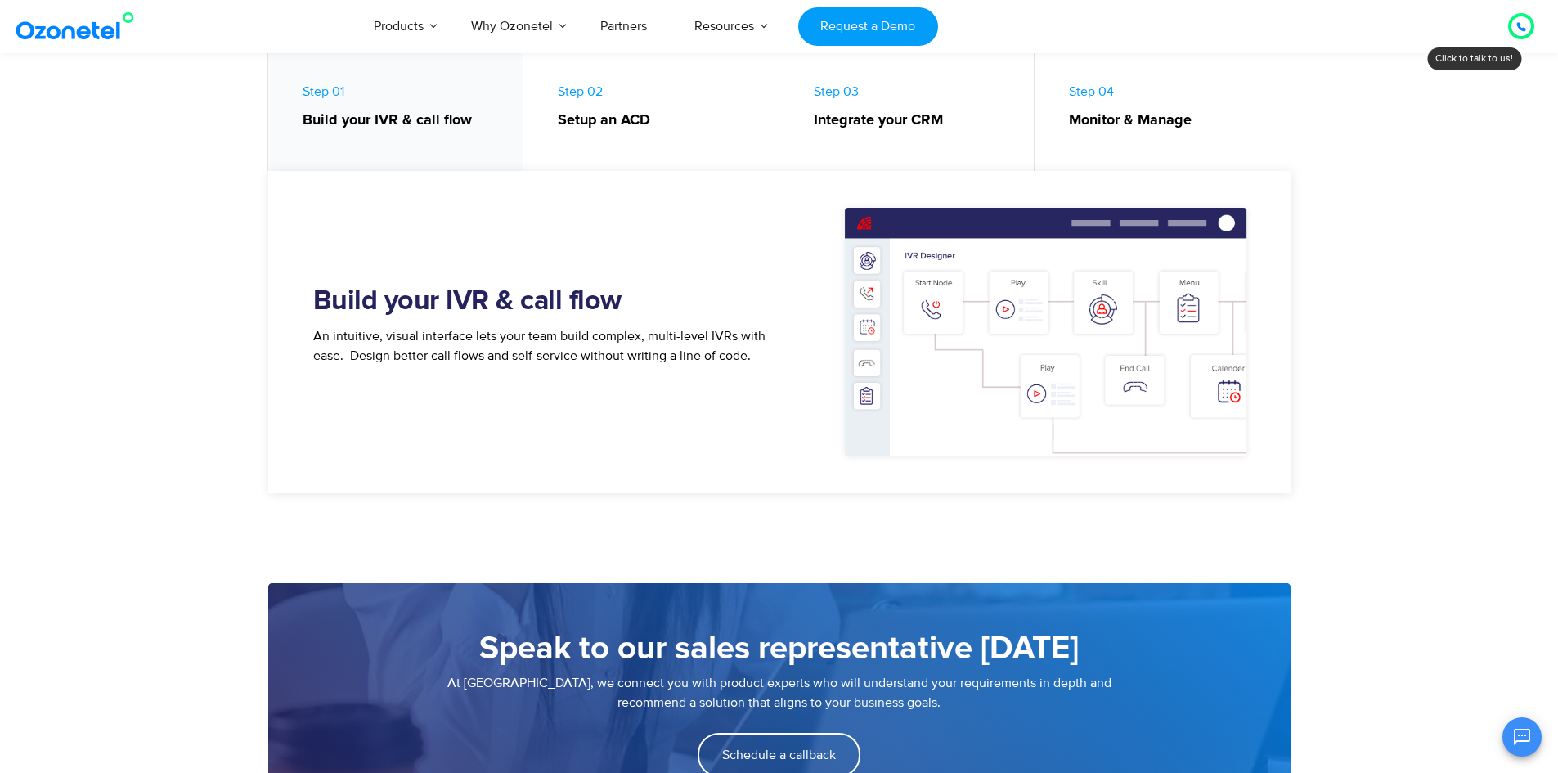
click at [1095, 312] on img at bounding box center [1050, 332] width 442 height 270
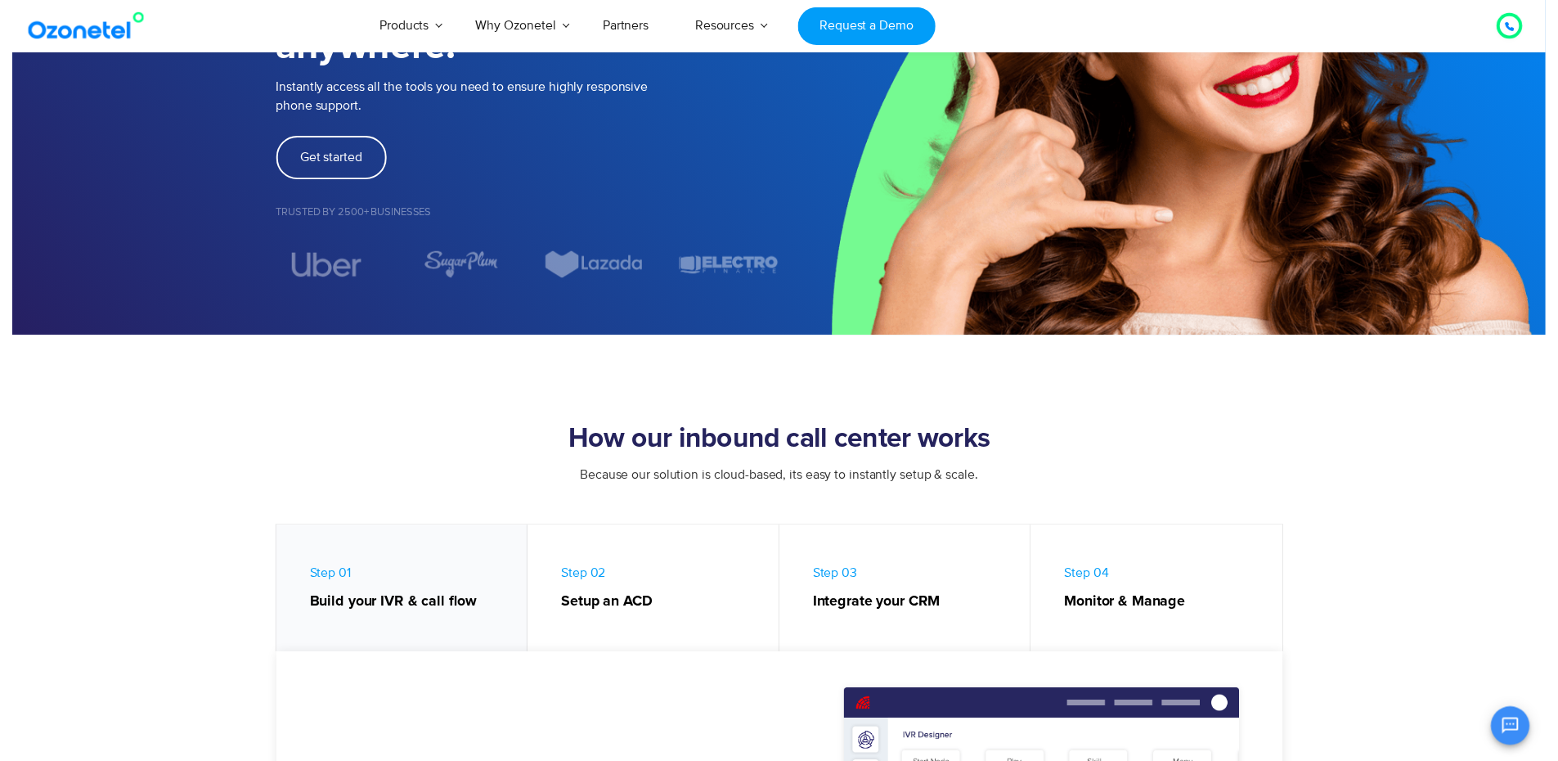
scroll to position [0, 0]
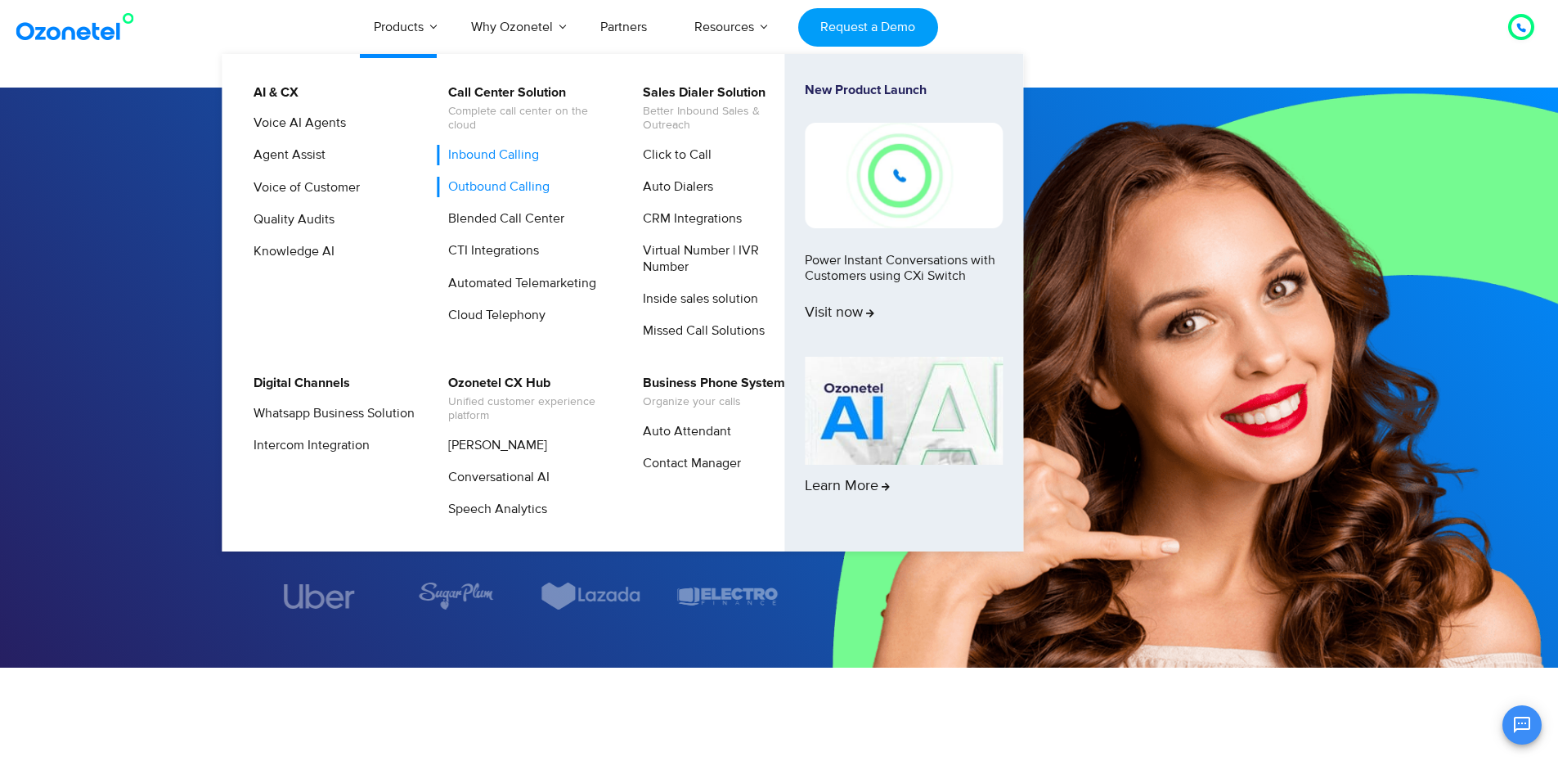
click at [492, 183] on link "Outbound Calling" at bounding box center [495, 187] width 115 height 20
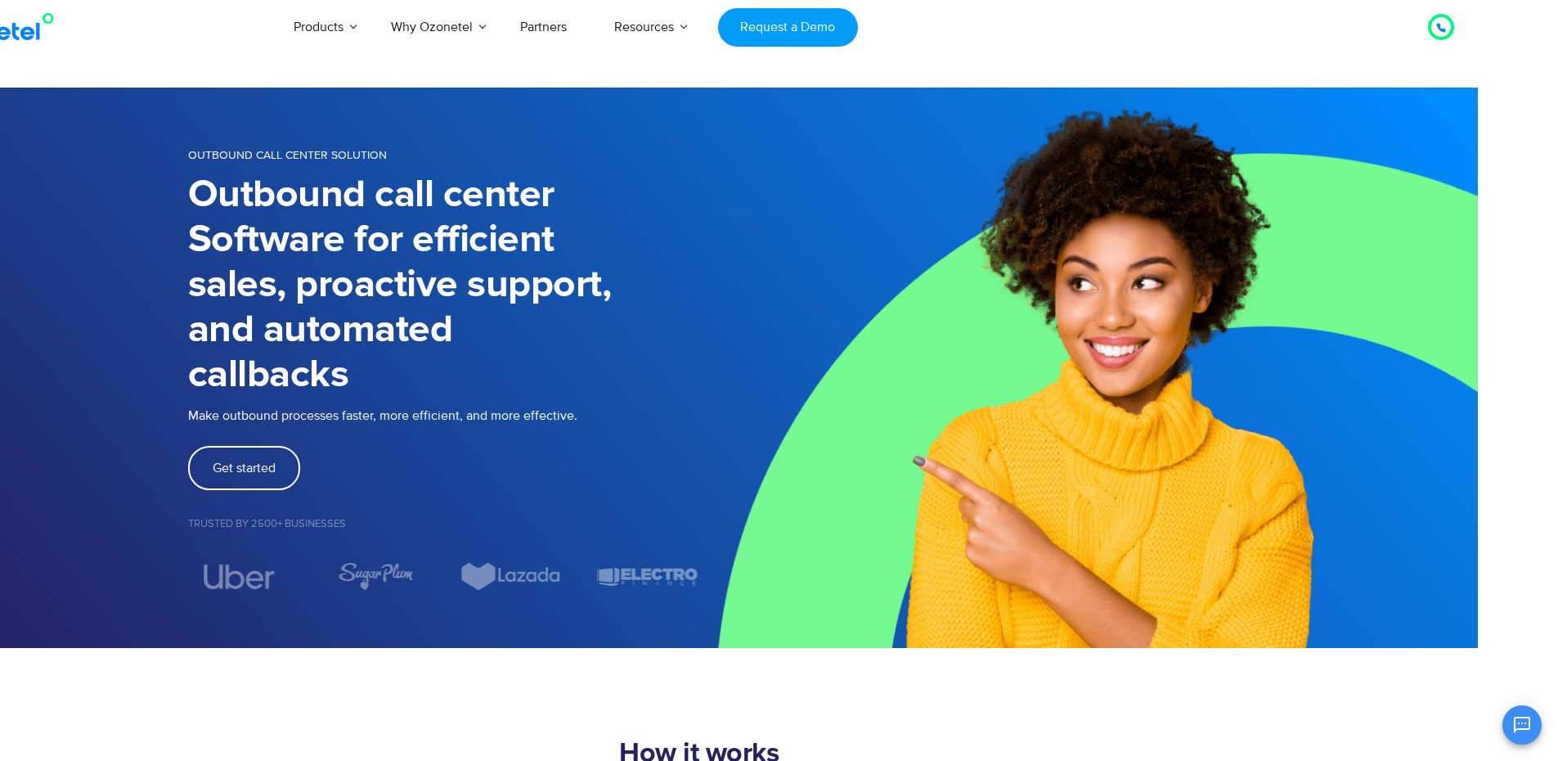
scroll to position [0, 81]
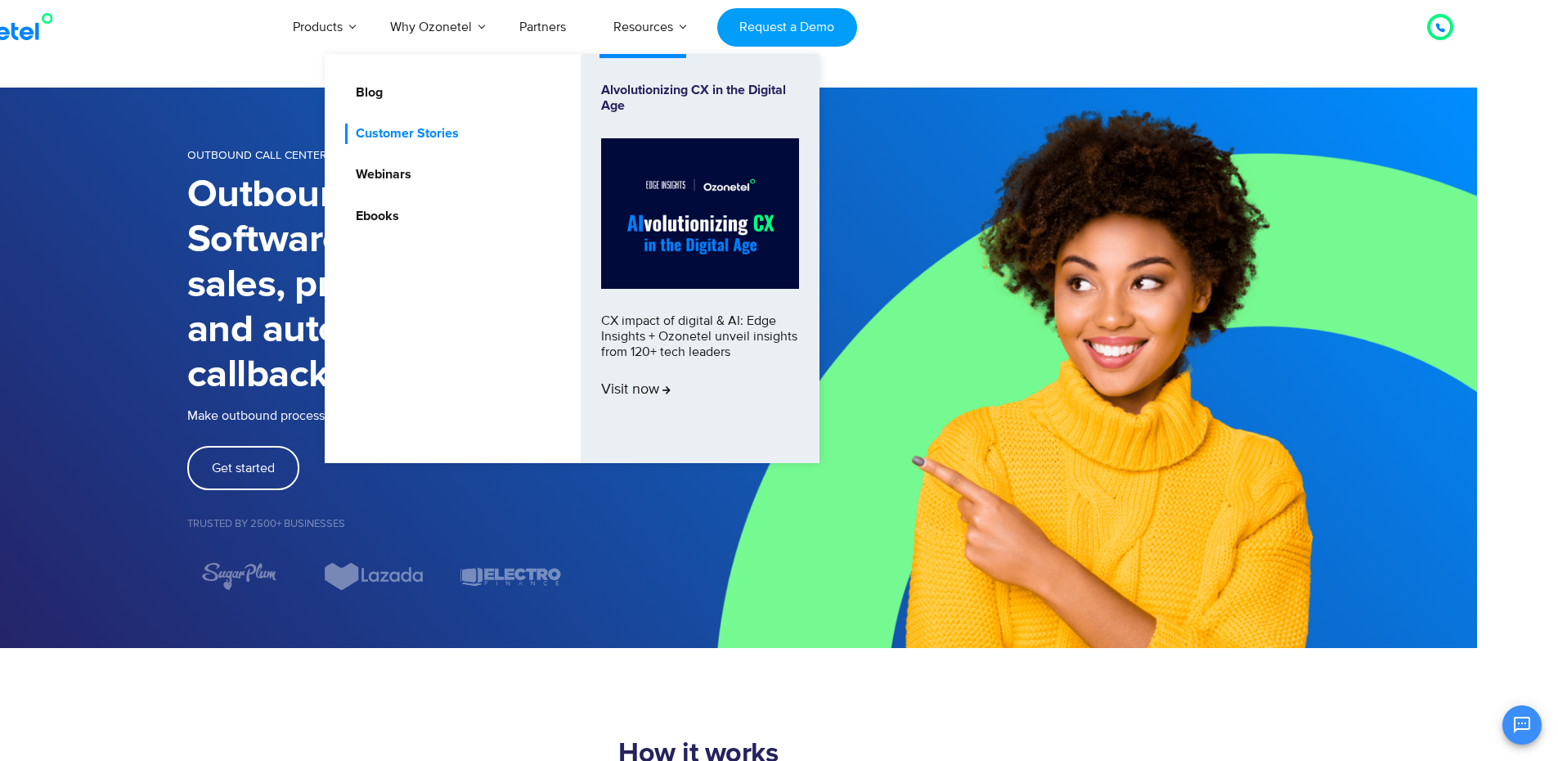
click at [380, 133] on link "Customer Stories" at bounding box center [403, 134] width 116 height 20
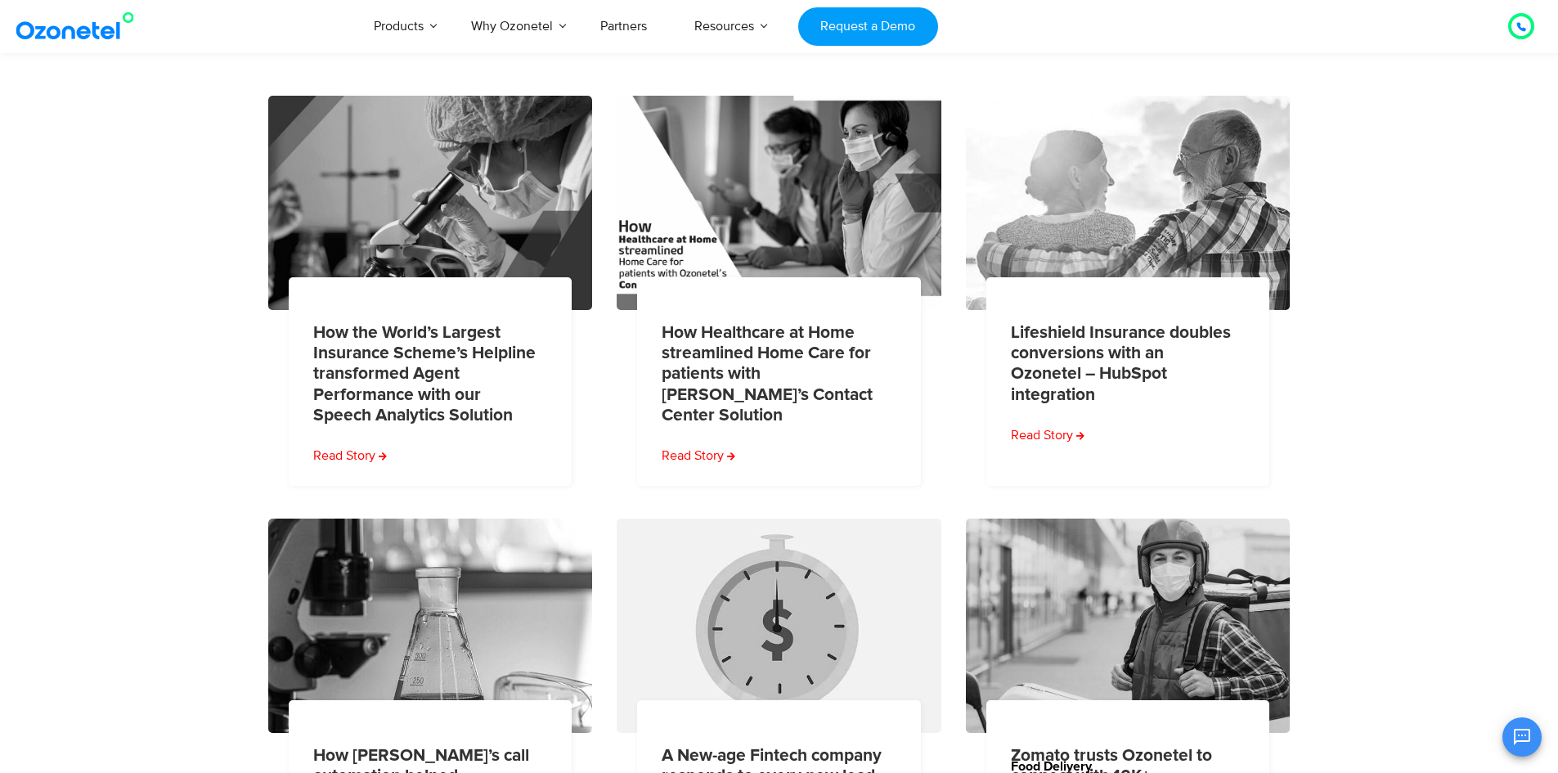
scroll to position [736, 0]
